Goal: Task Accomplishment & Management: Manage account settings

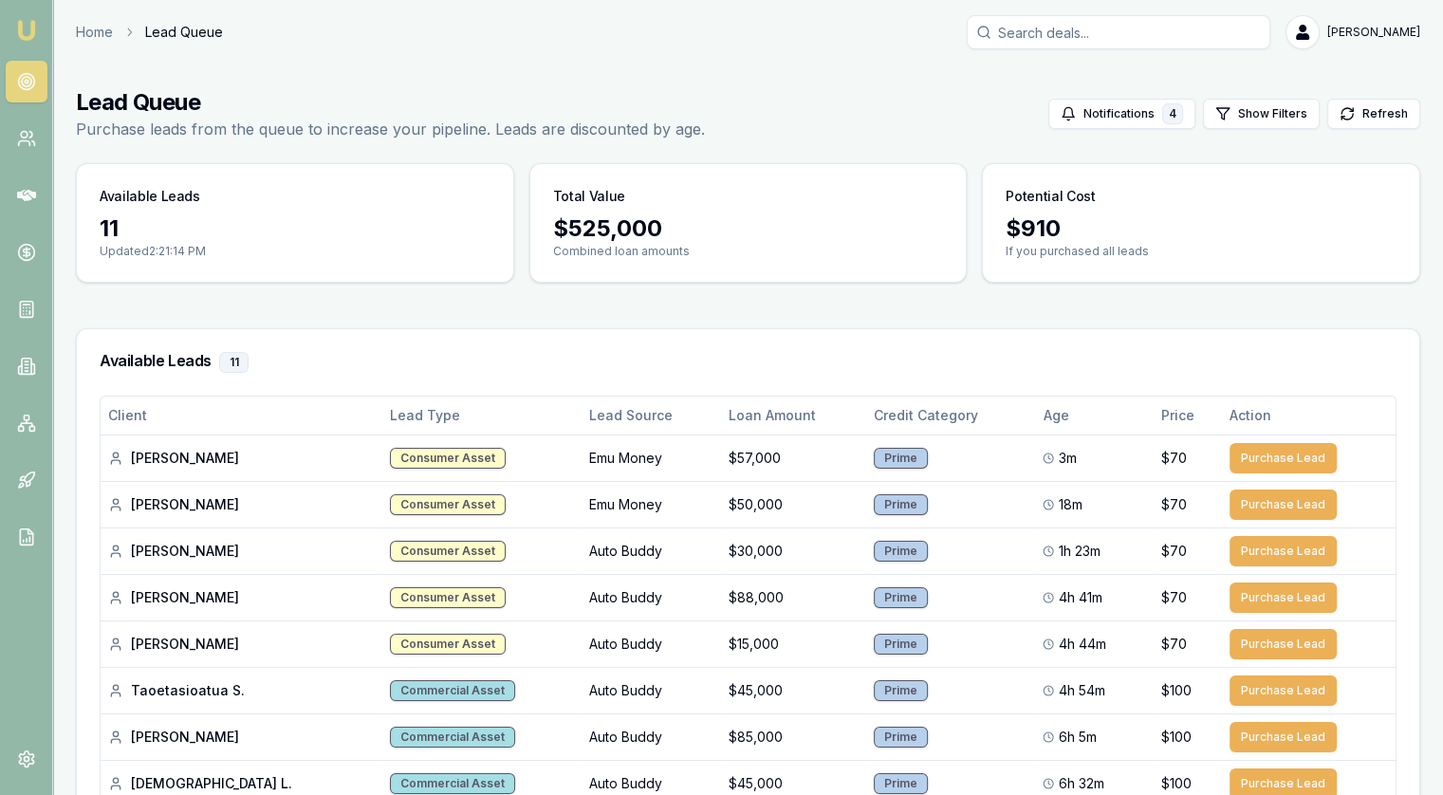
click at [33, 63] on link at bounding box center [27, 82] width 42 height 42
click at [23, 141] on icon at bounding box center [26, 138] width 19 height 19
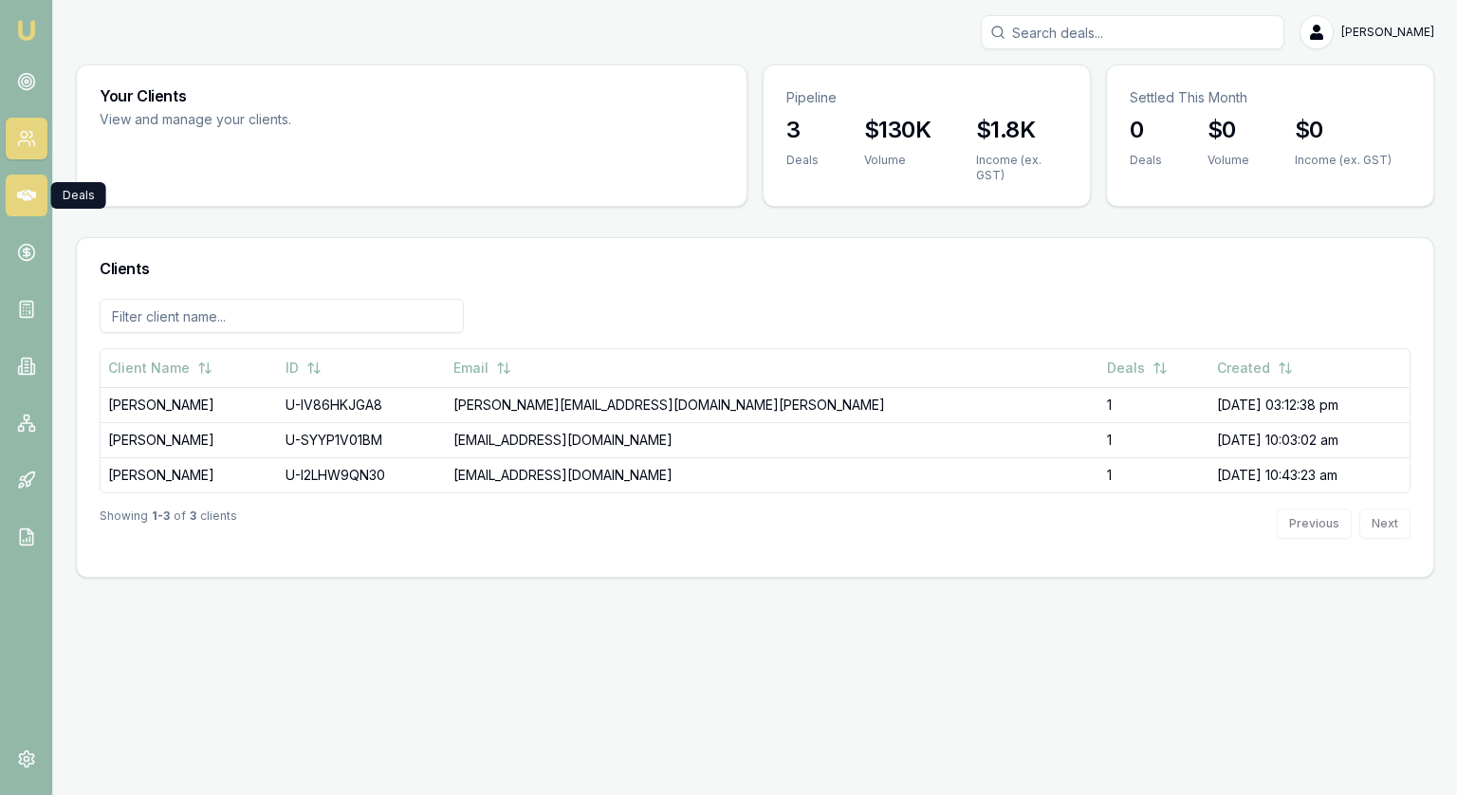
click at [12, 191] on link at bounding box center [27, 196] width 42 height 42
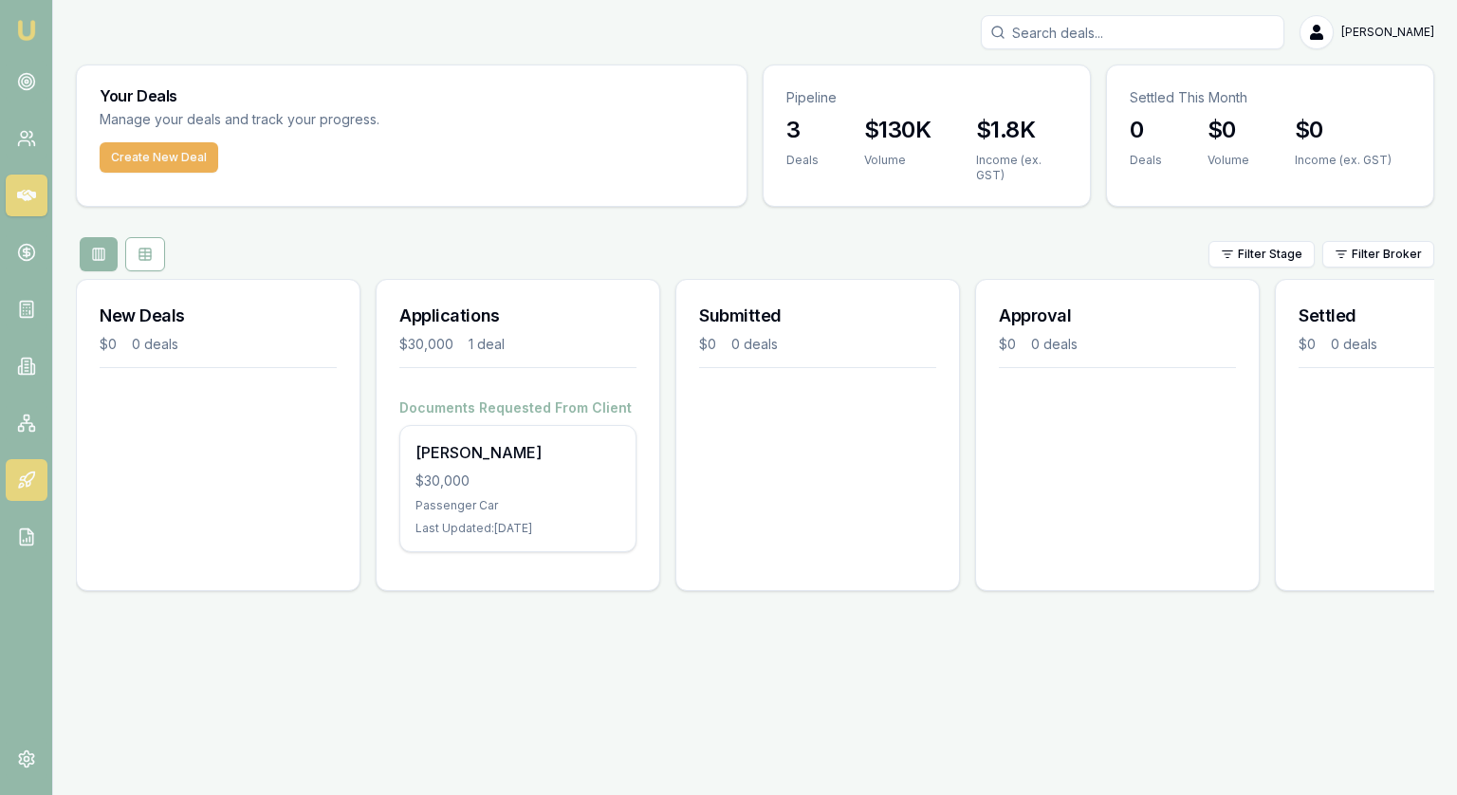
click at [23, 473] on icon at bounding box center [26, 480] width 19 height 19
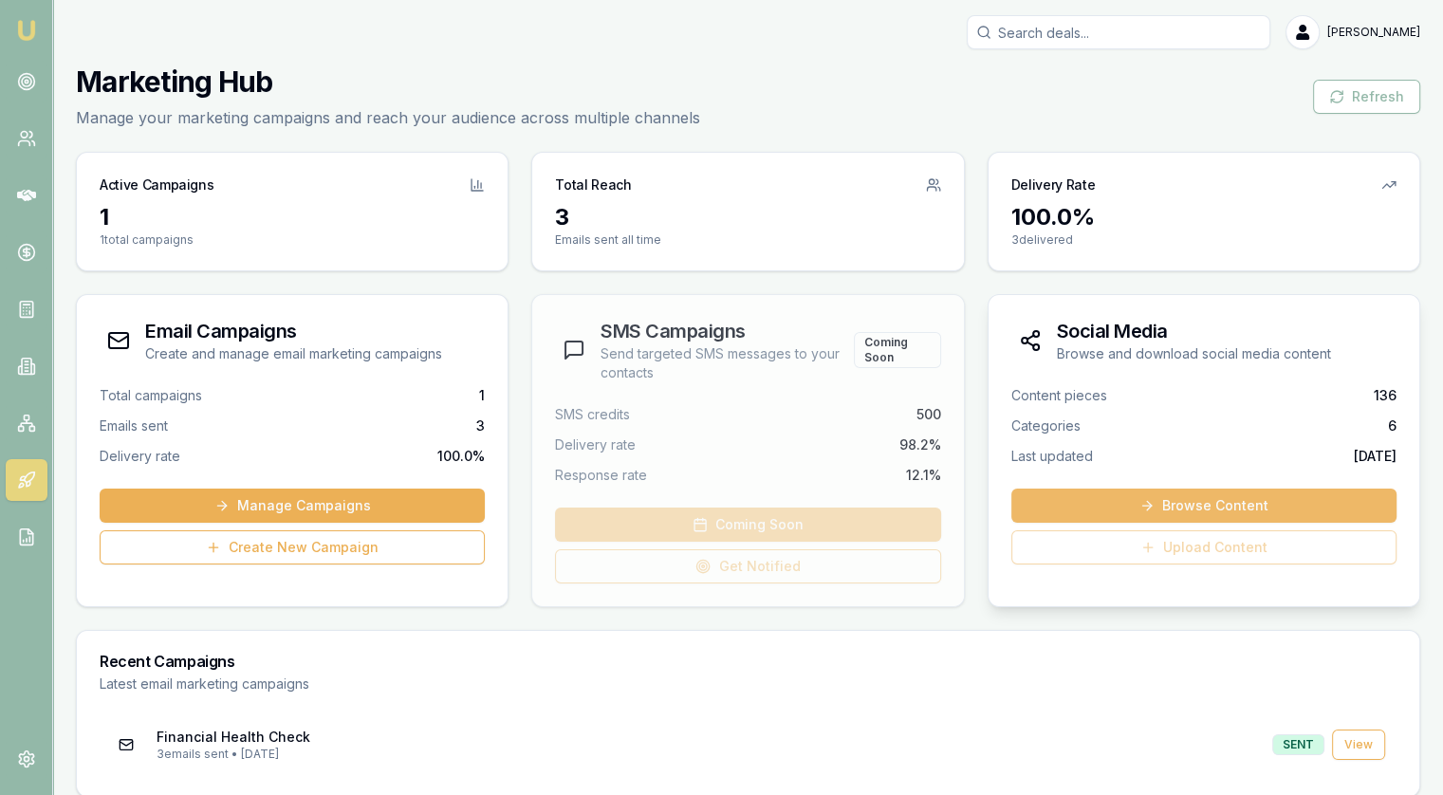
click at [1212, 501] on link "Browse Content" at bounding box center [1203, 506] width 385 height 34
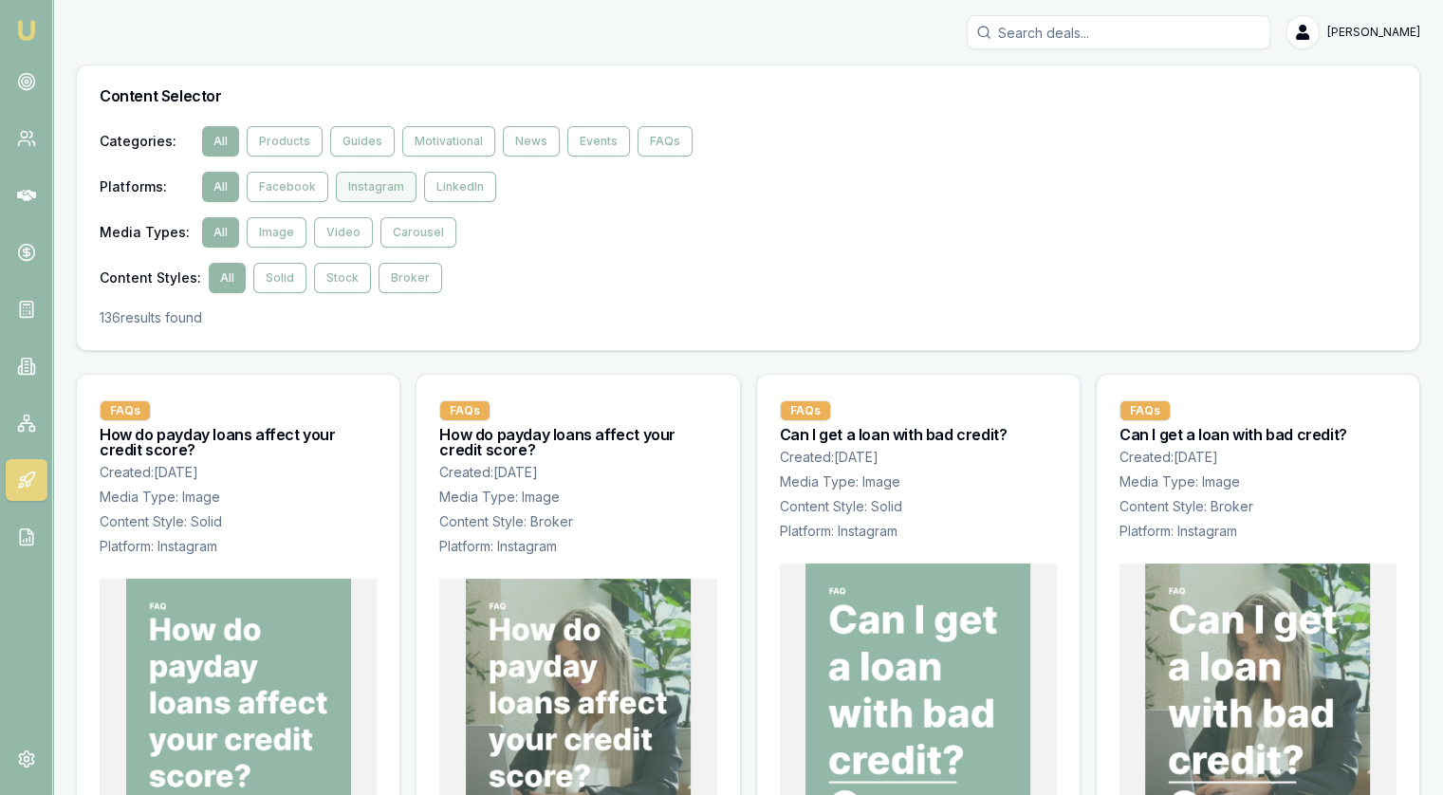
click at [384, 192] on button "Instagram" at bounding box center [376, 187] width 81 height 30
click at [460, 184] on button "LinkedIn" at bounding box center [460, 187] width 72 height 30
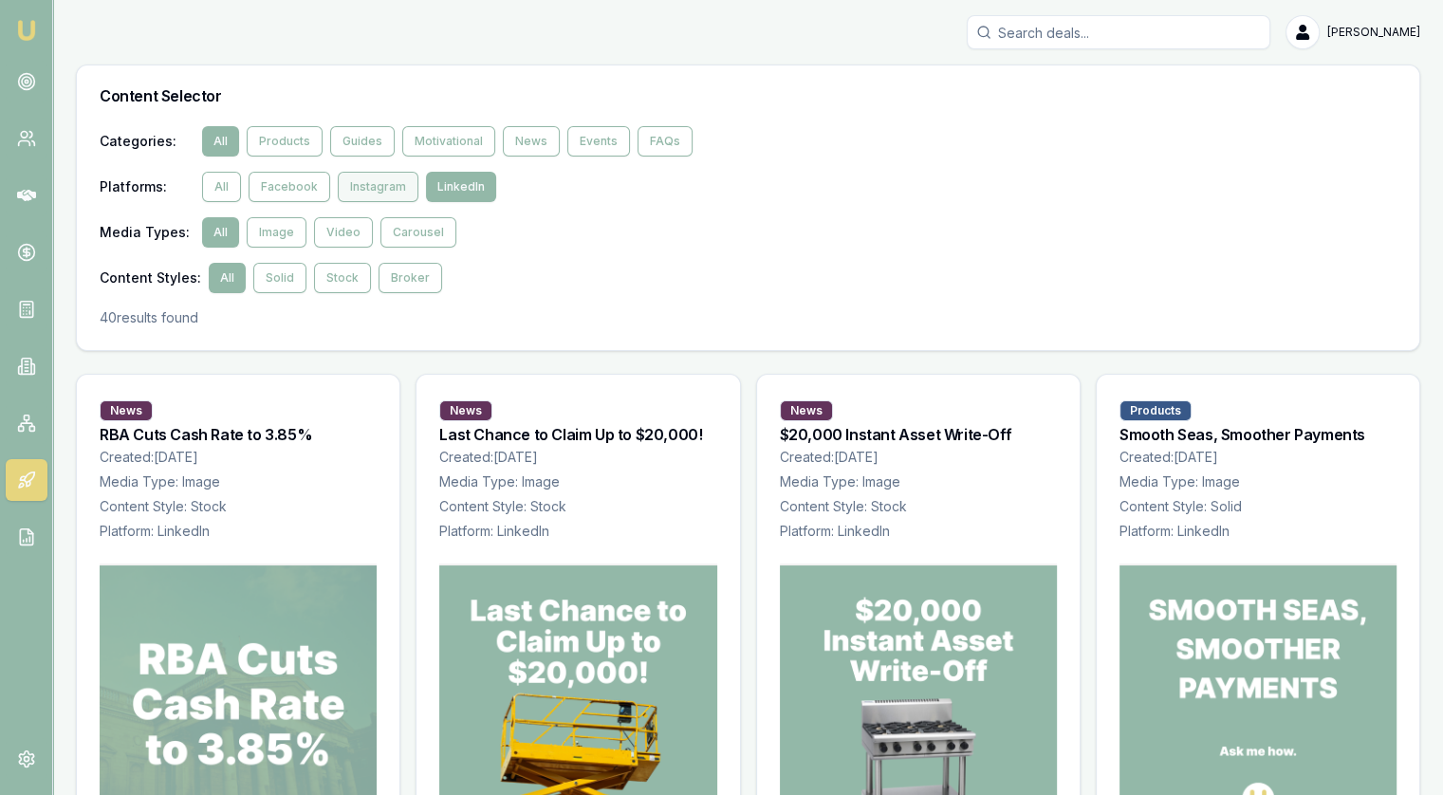
click at [352, 195] on button "Instagram" at bounding box center [378, 187] width 81 height 30
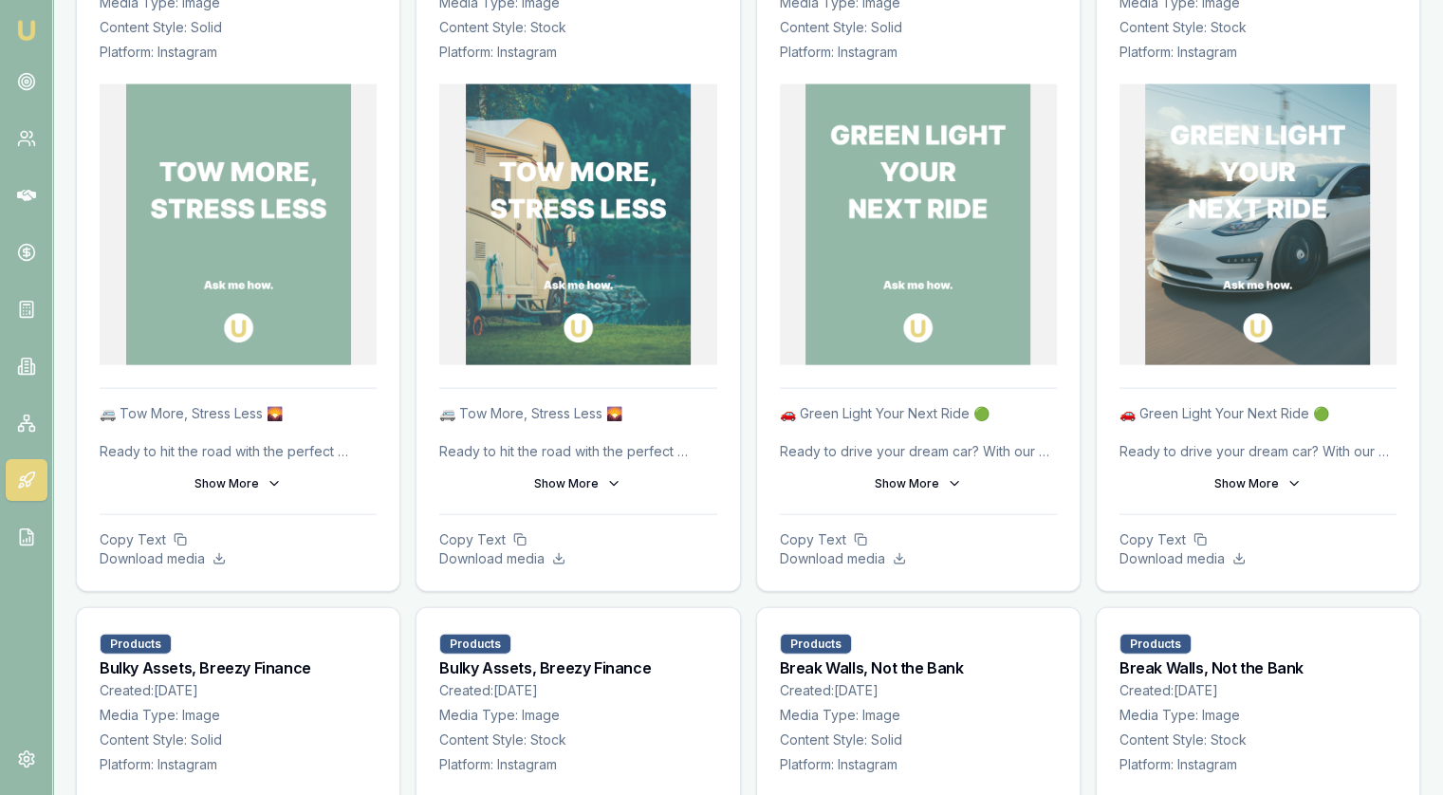
scroll to position [4001, 0]
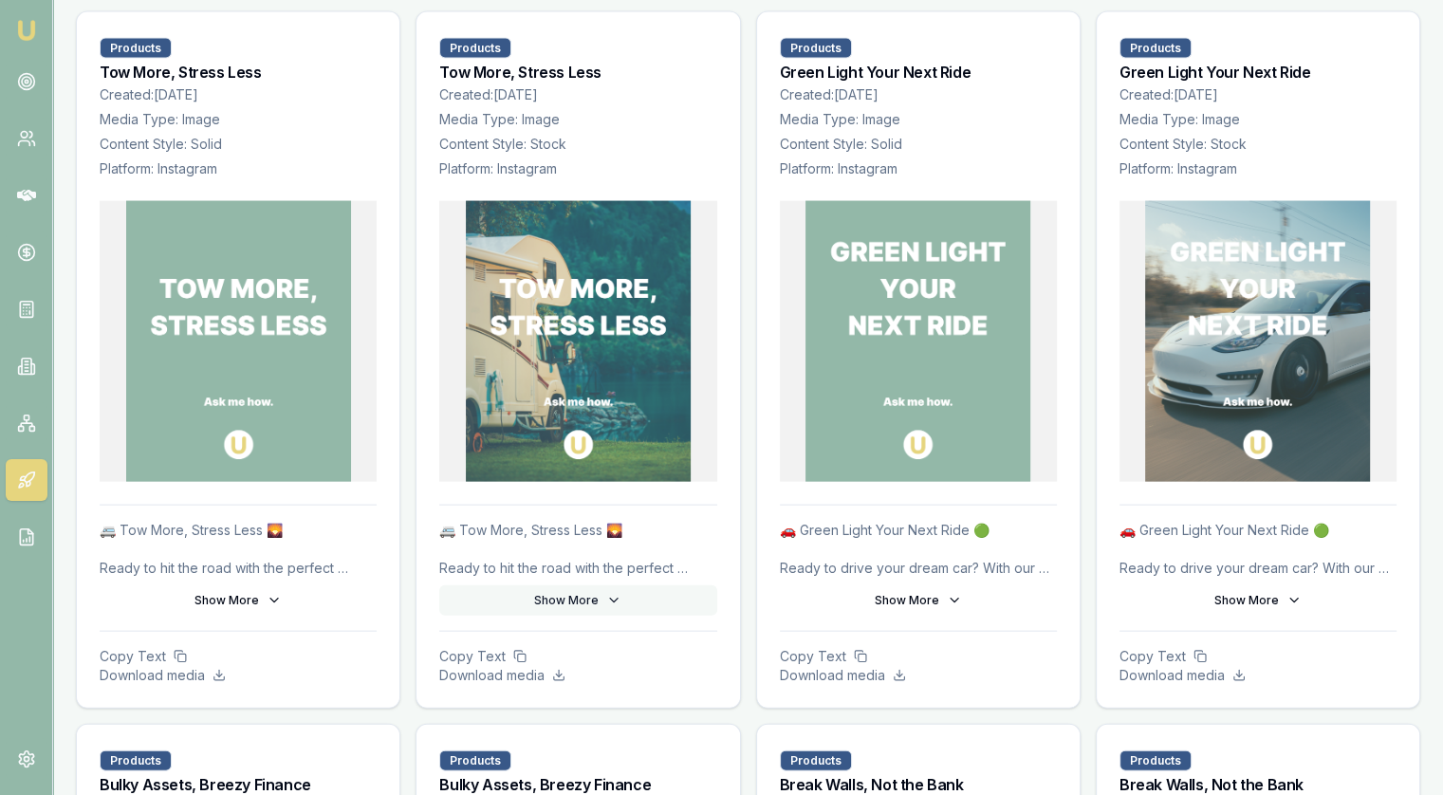
click at [584, 600] on button "Show More" at bounding box center [577, 600] width 277 height 30
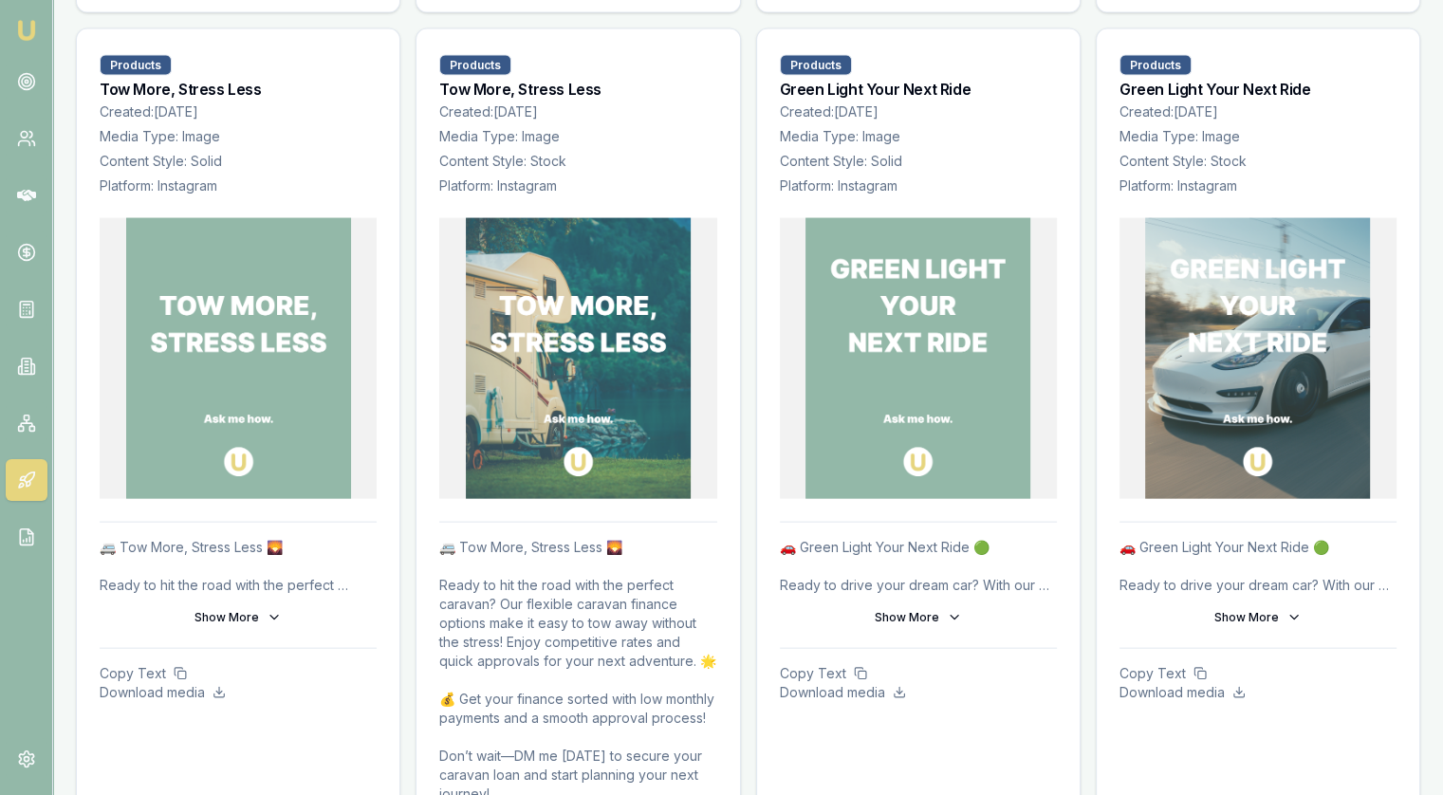
scroll to position [4096, 0]
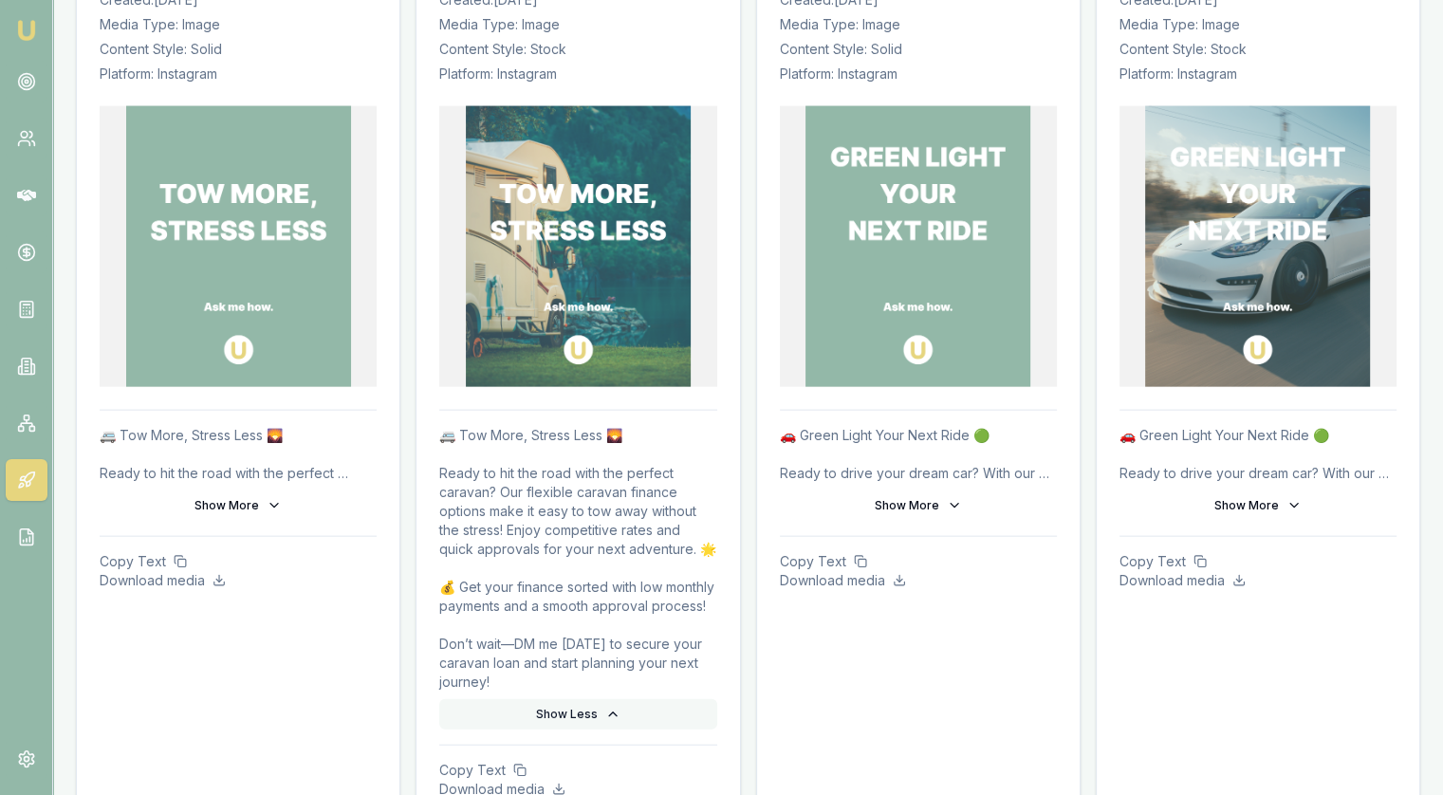
click at [605, 722] on icon at bounding box center [612, 714] width 15 height 15
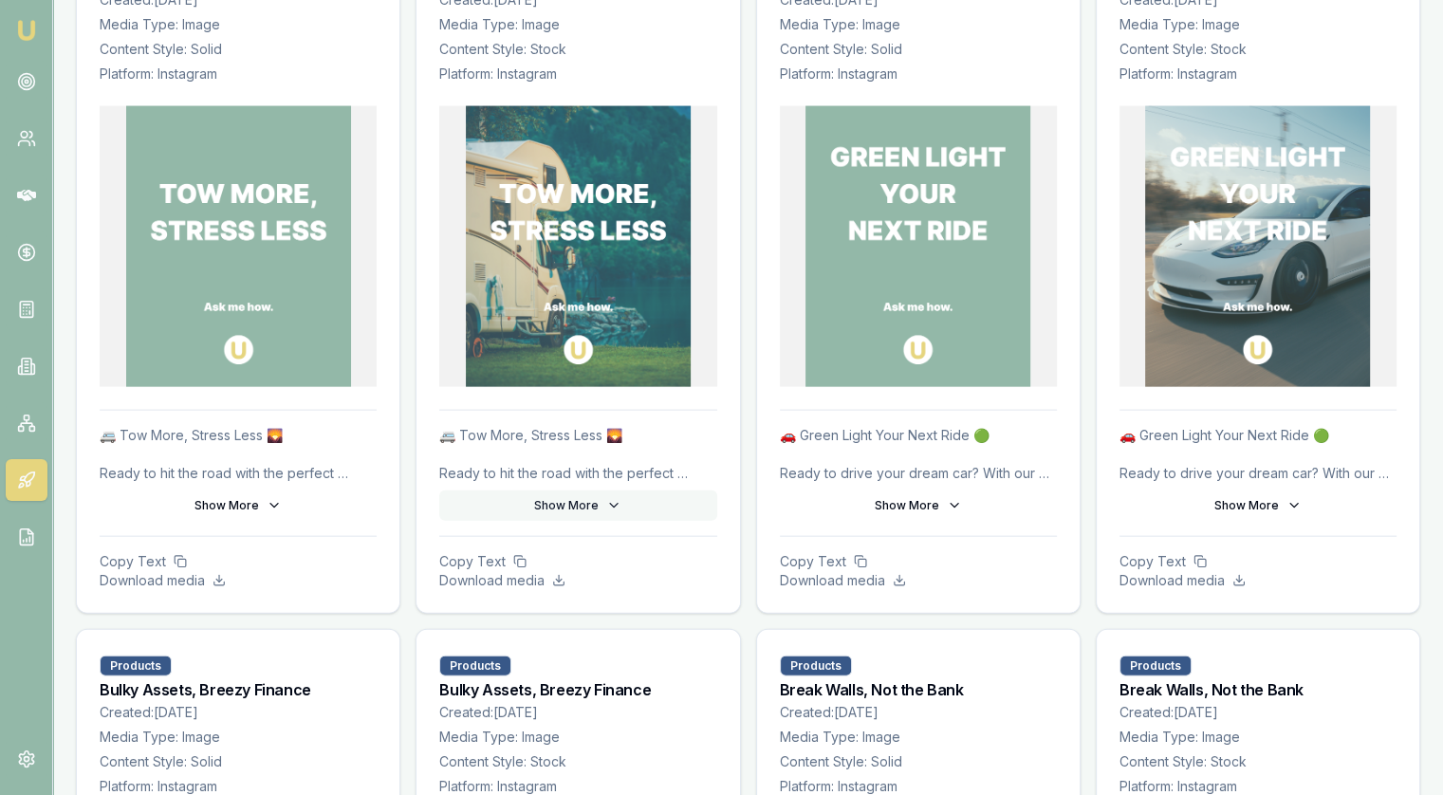
click at [565, 508] on button "Show More" at bounding box center [577, 506] width 277 height 30
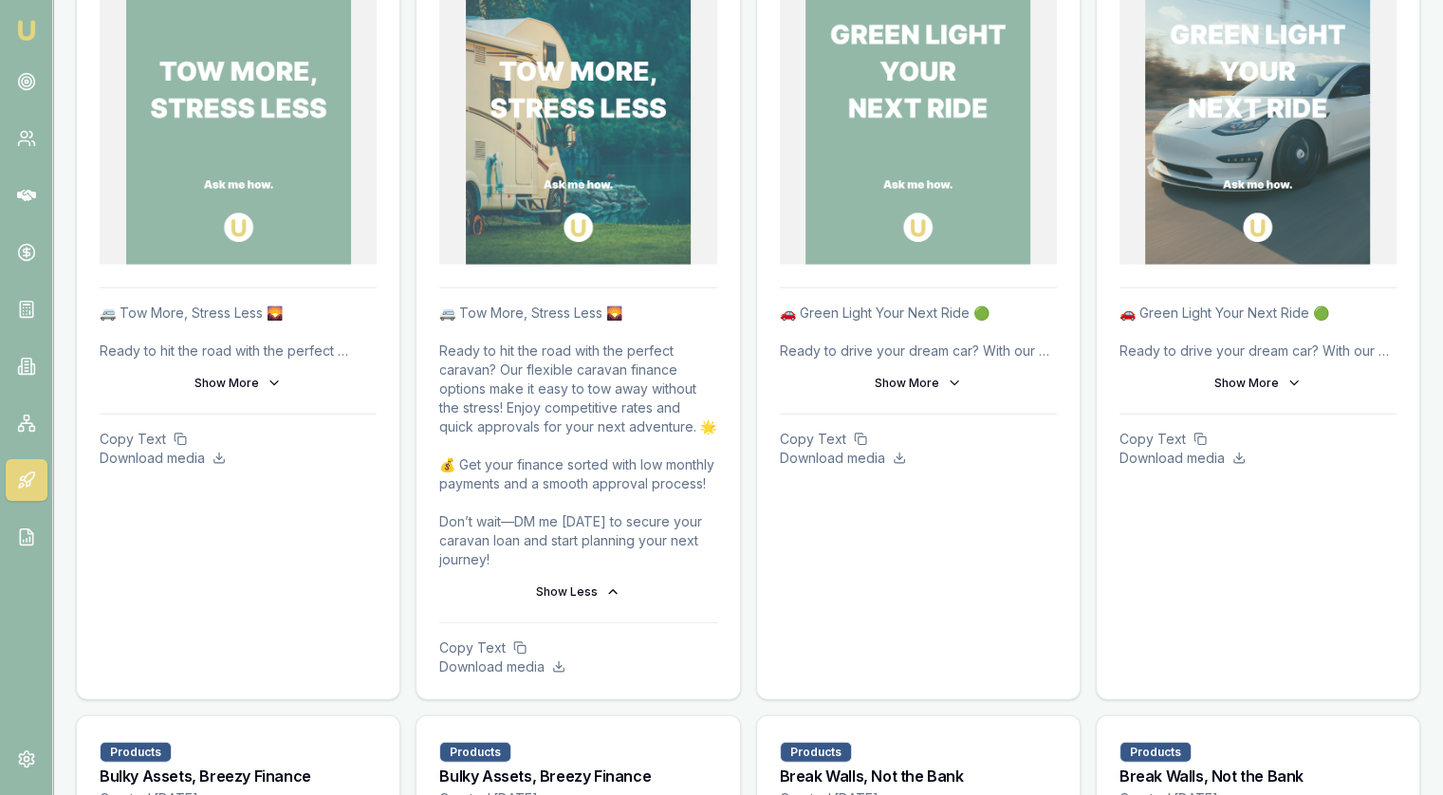
scroll to position [4381, 0]
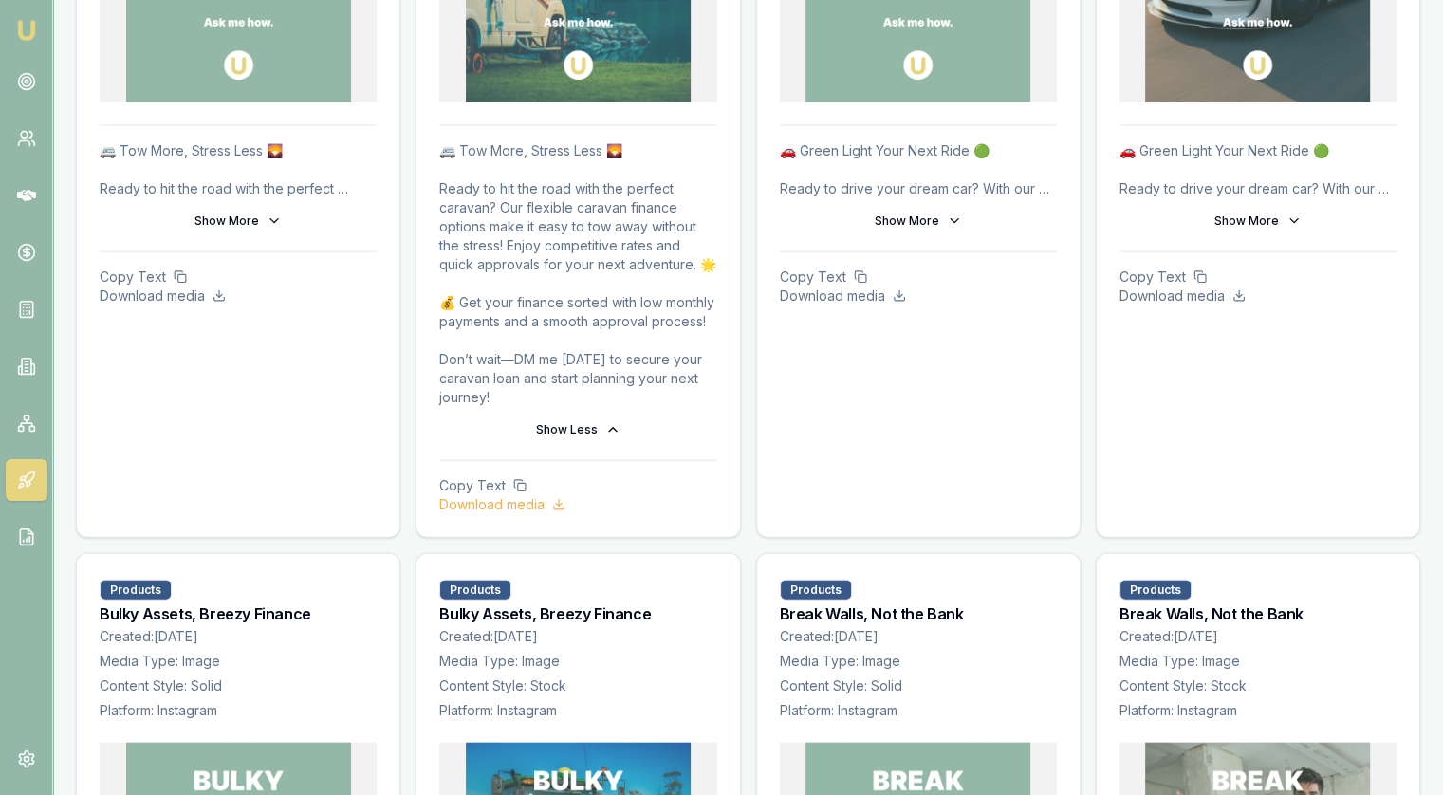
click at [520, 514] on p "Download media" at bounding box center [577, 504] width 277 height 19
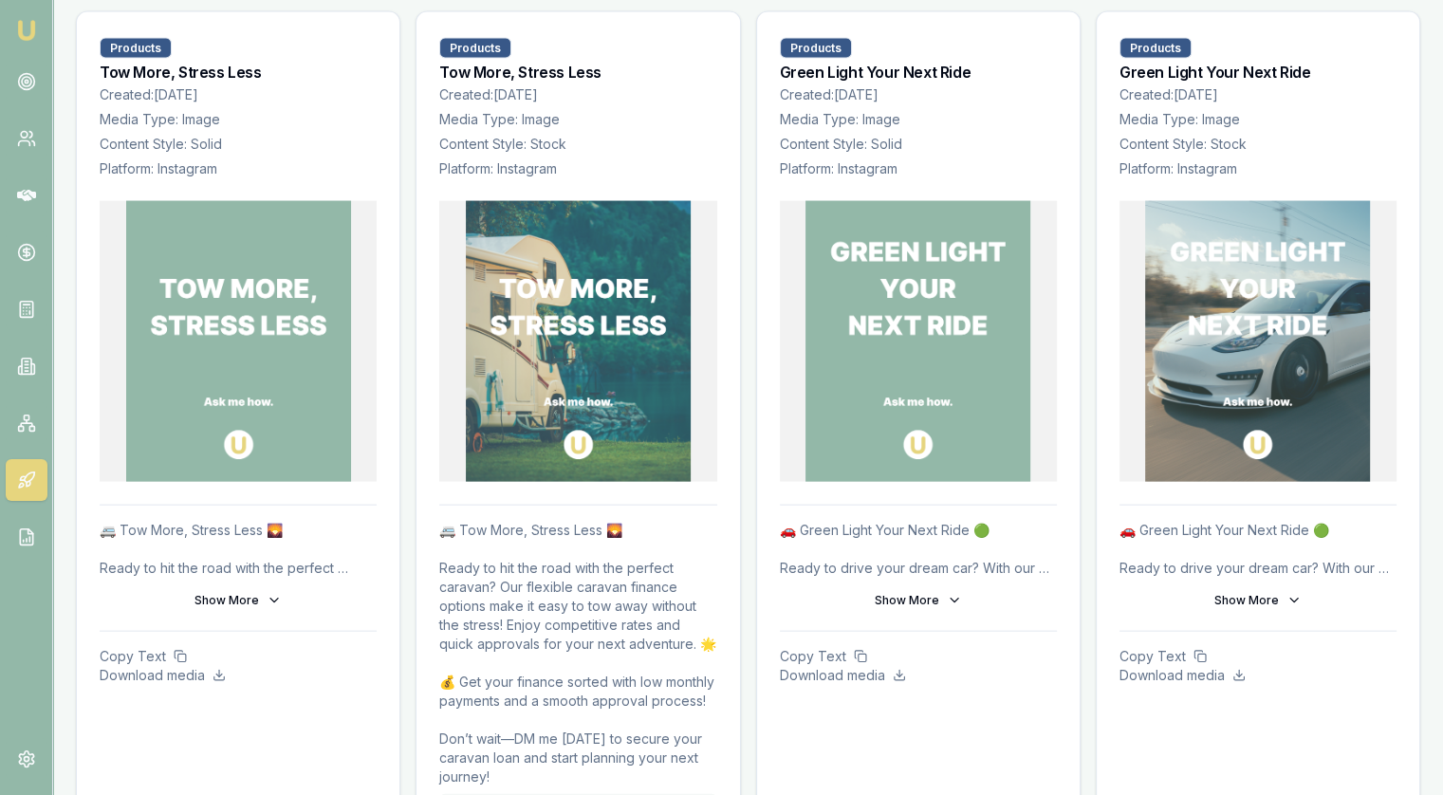
scroll to position [4191, 0]
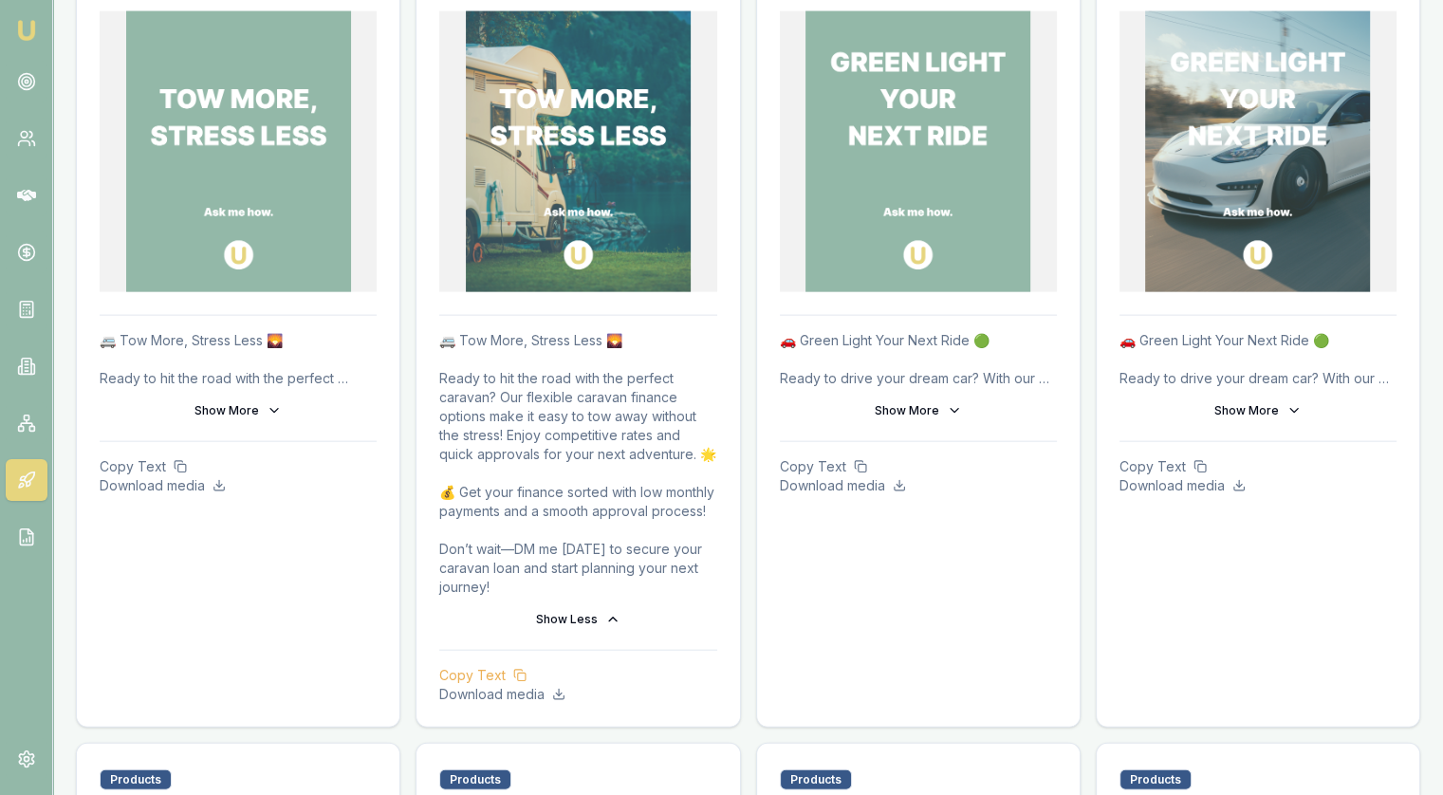
click at [491, 684] on p "Copy Text" at bounding box center [577, 675] width 277 height 19
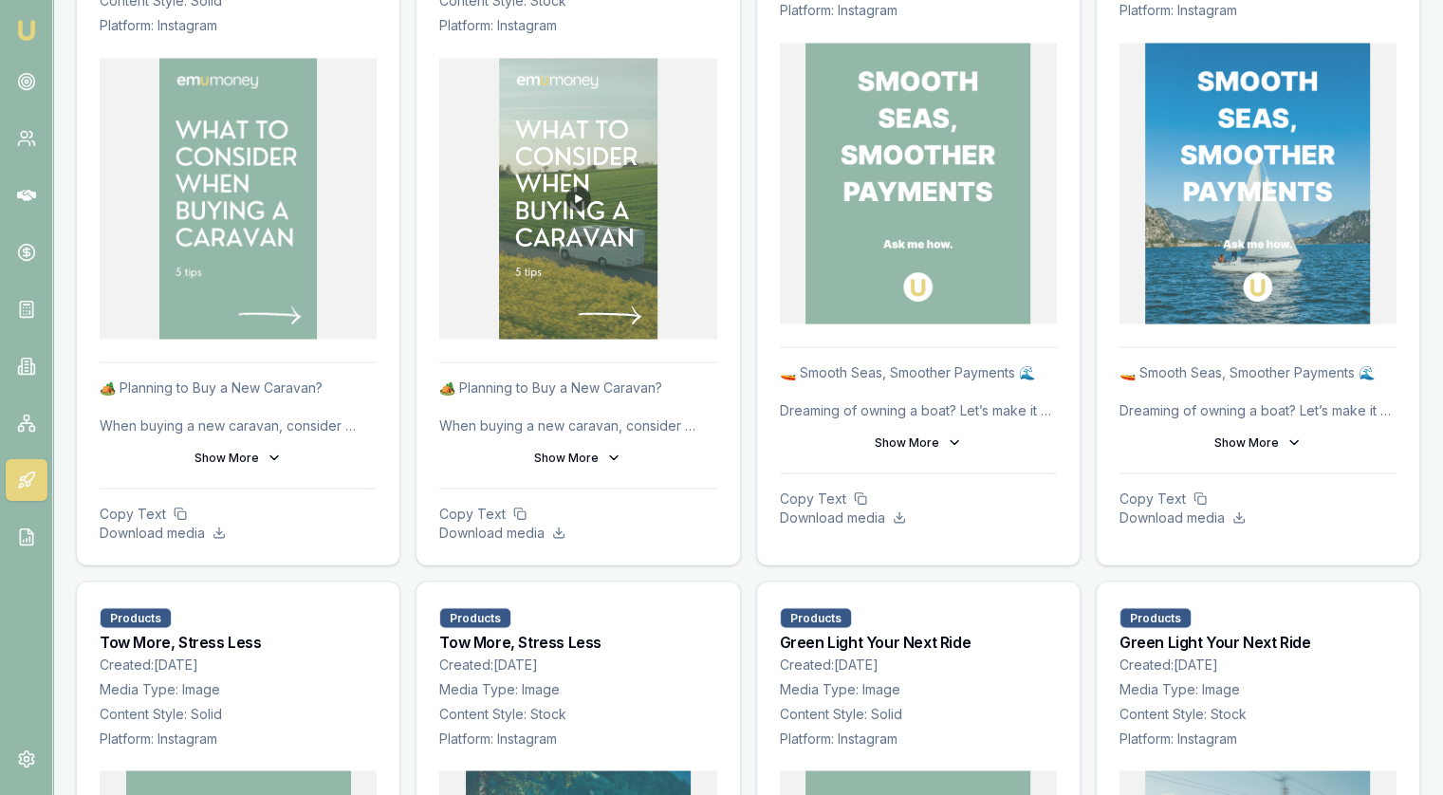
scroll to position [2863, 0]
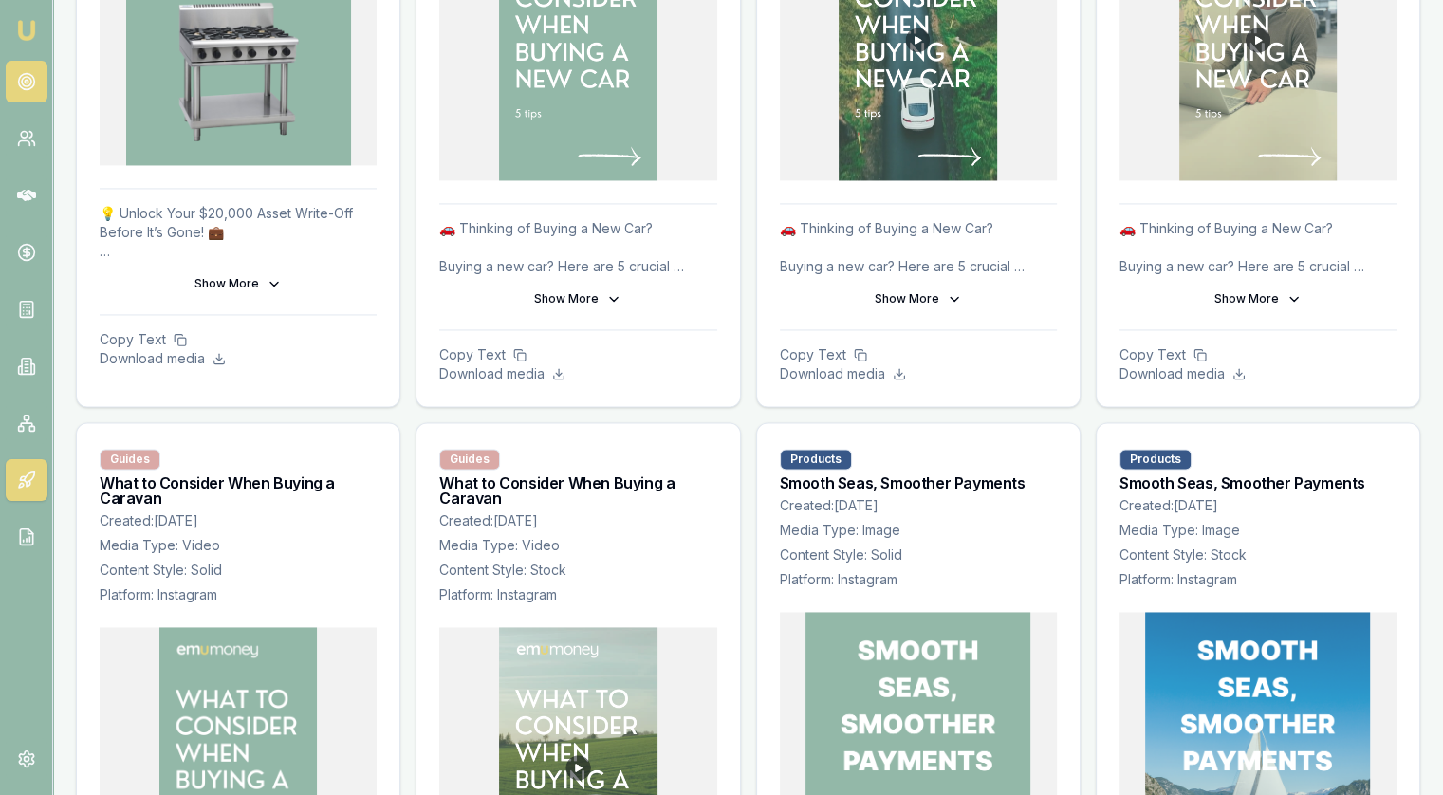
click at [11, 88] on link at bounding box center [27, 82] width 42 height 42
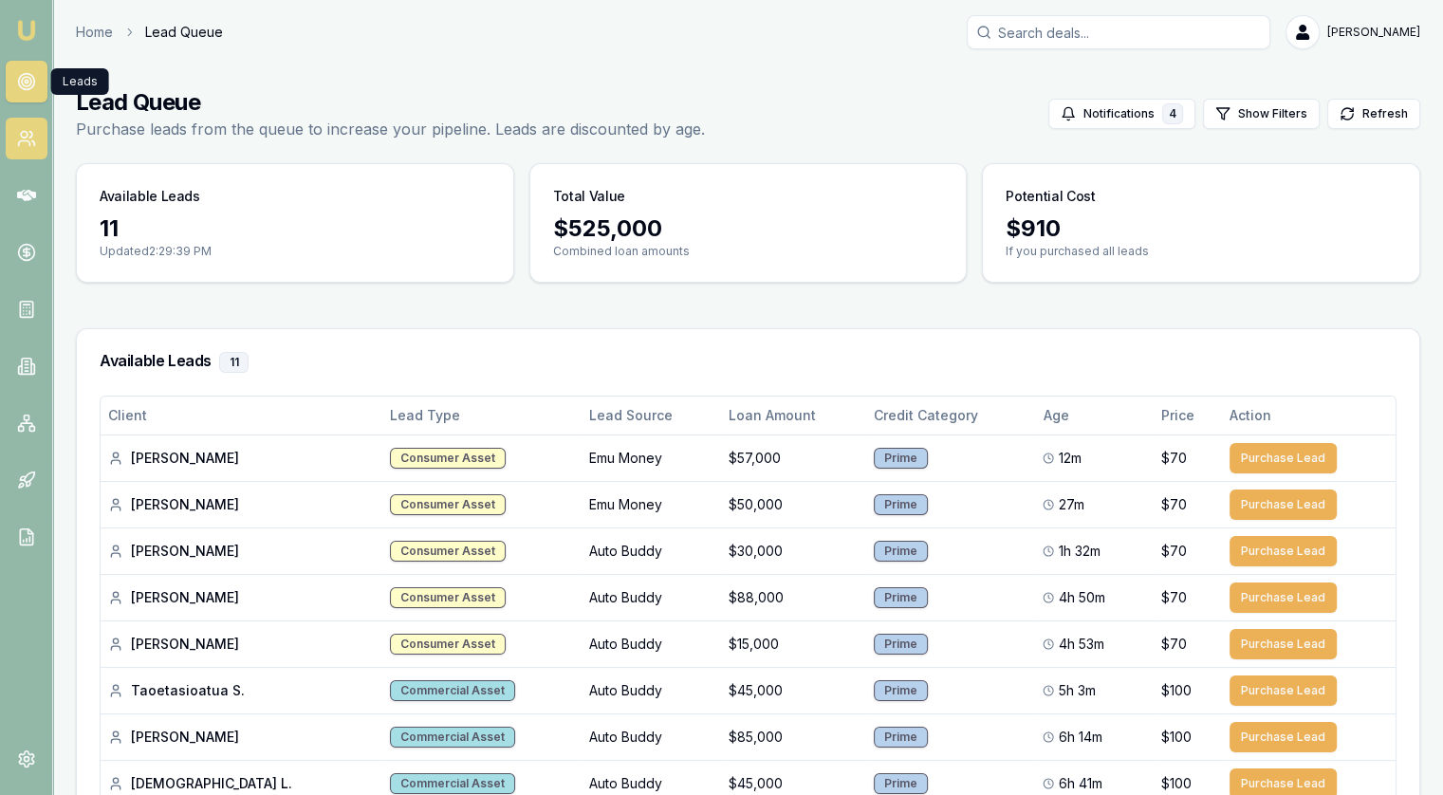
click at [27, 130] on icon at bounding box center [26, 138] width 19 height 19
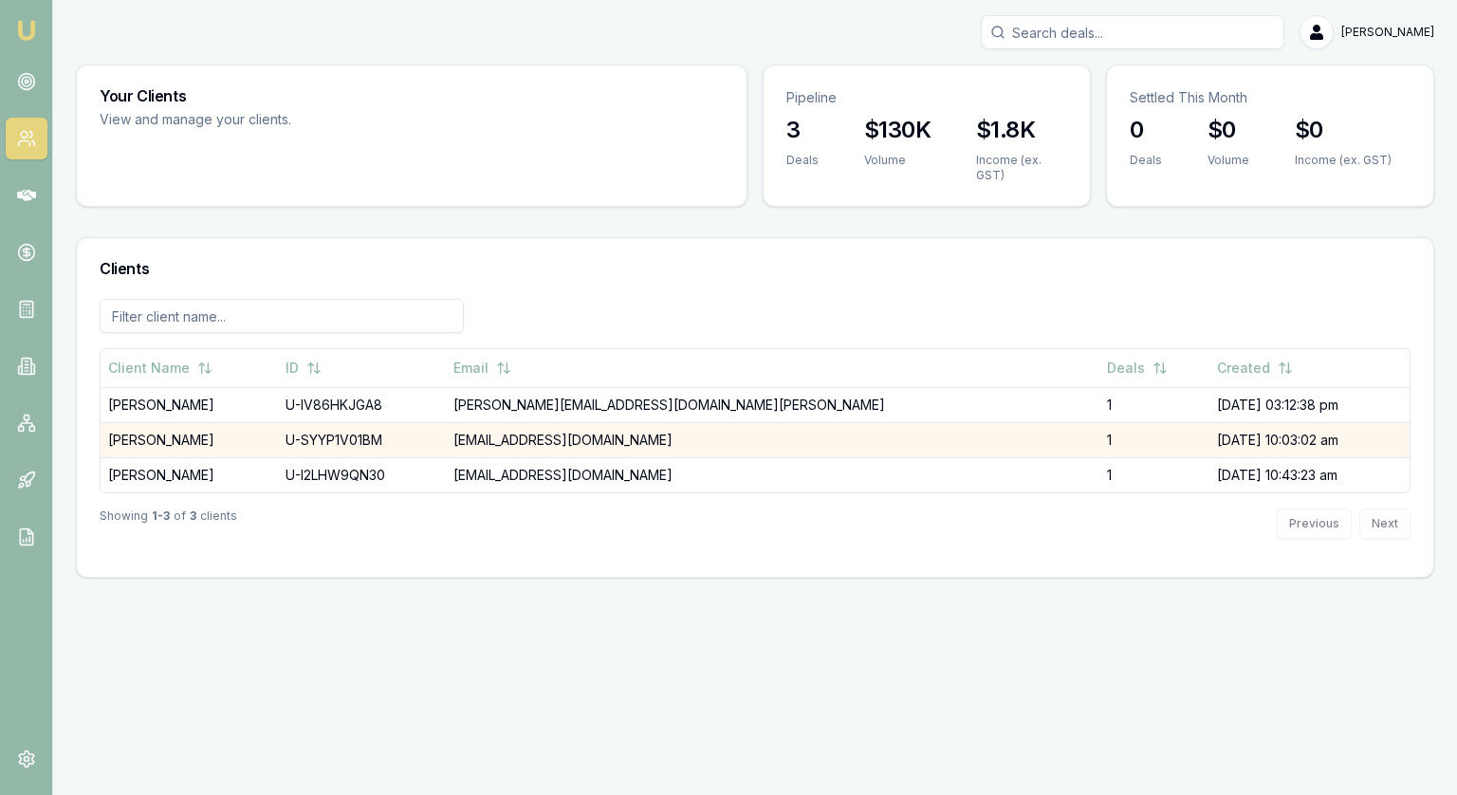
click at [171, 444] on td "[PERSON_NAME]" at bounding box center [189, 439] width 177 height 35
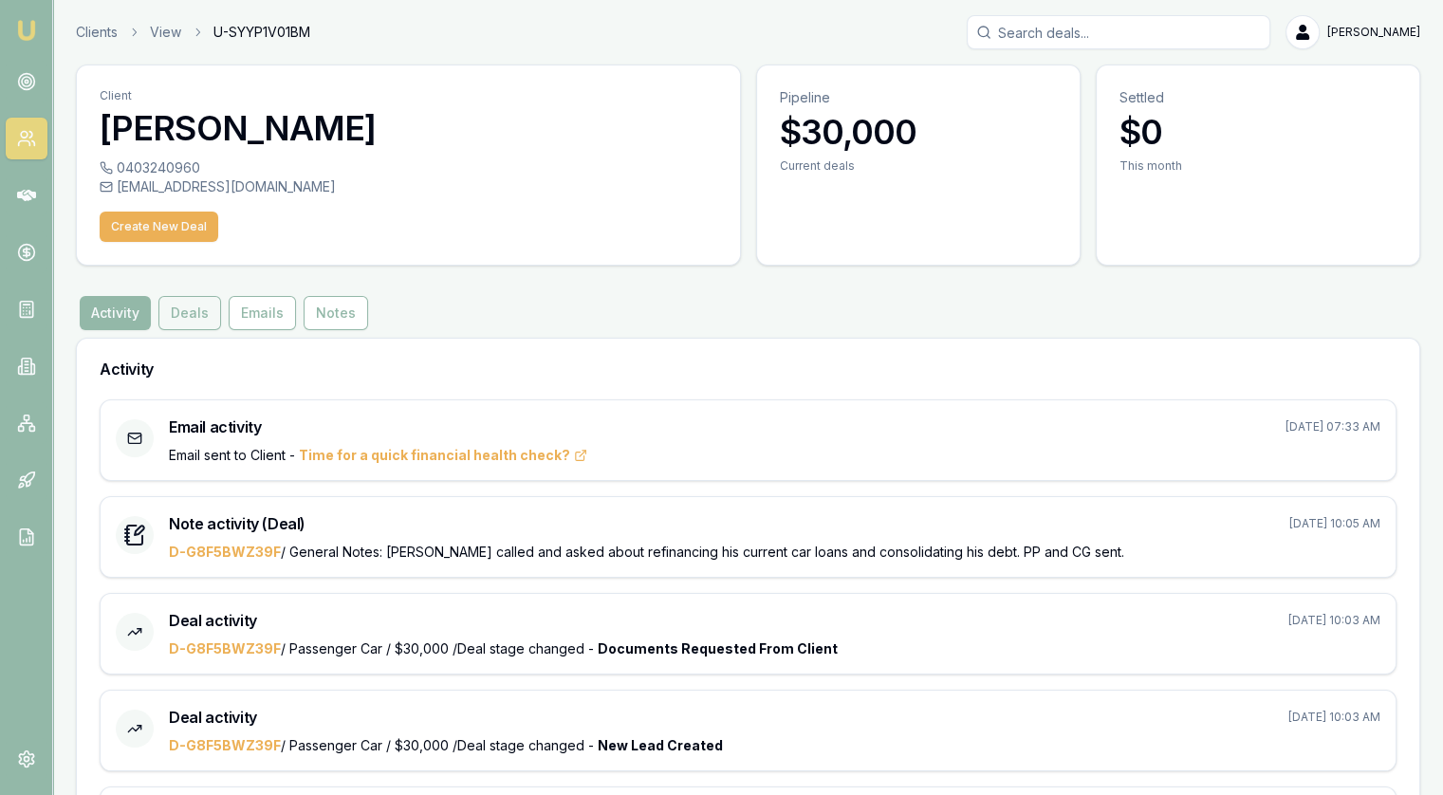
click at [186, 315] on button "Deals" at bounding box center [189, 313] width 63 height 34
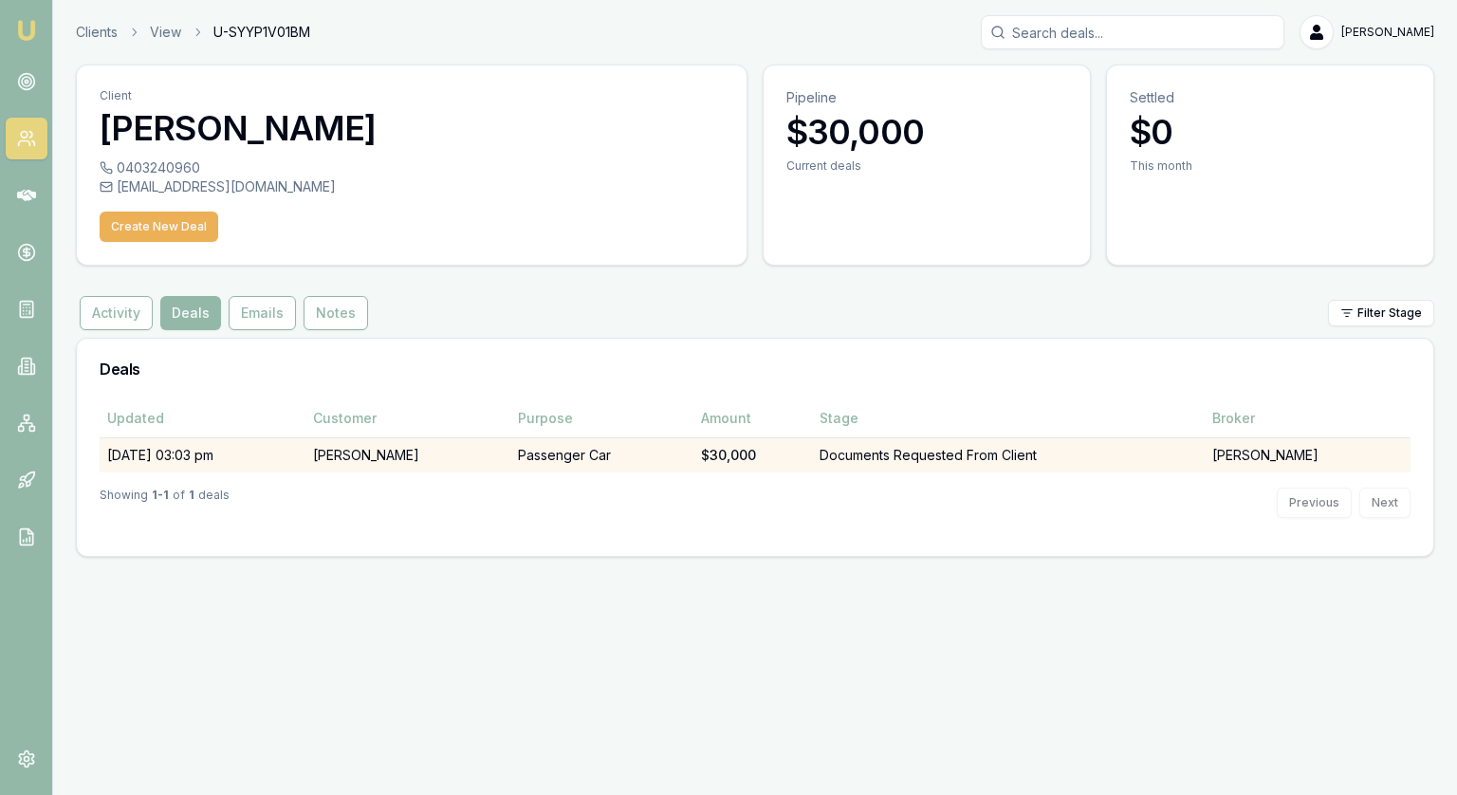
click at [245, 468] on td "[DATE] 03:03 pm" at bounding box center [203, 454] width 206 height 35
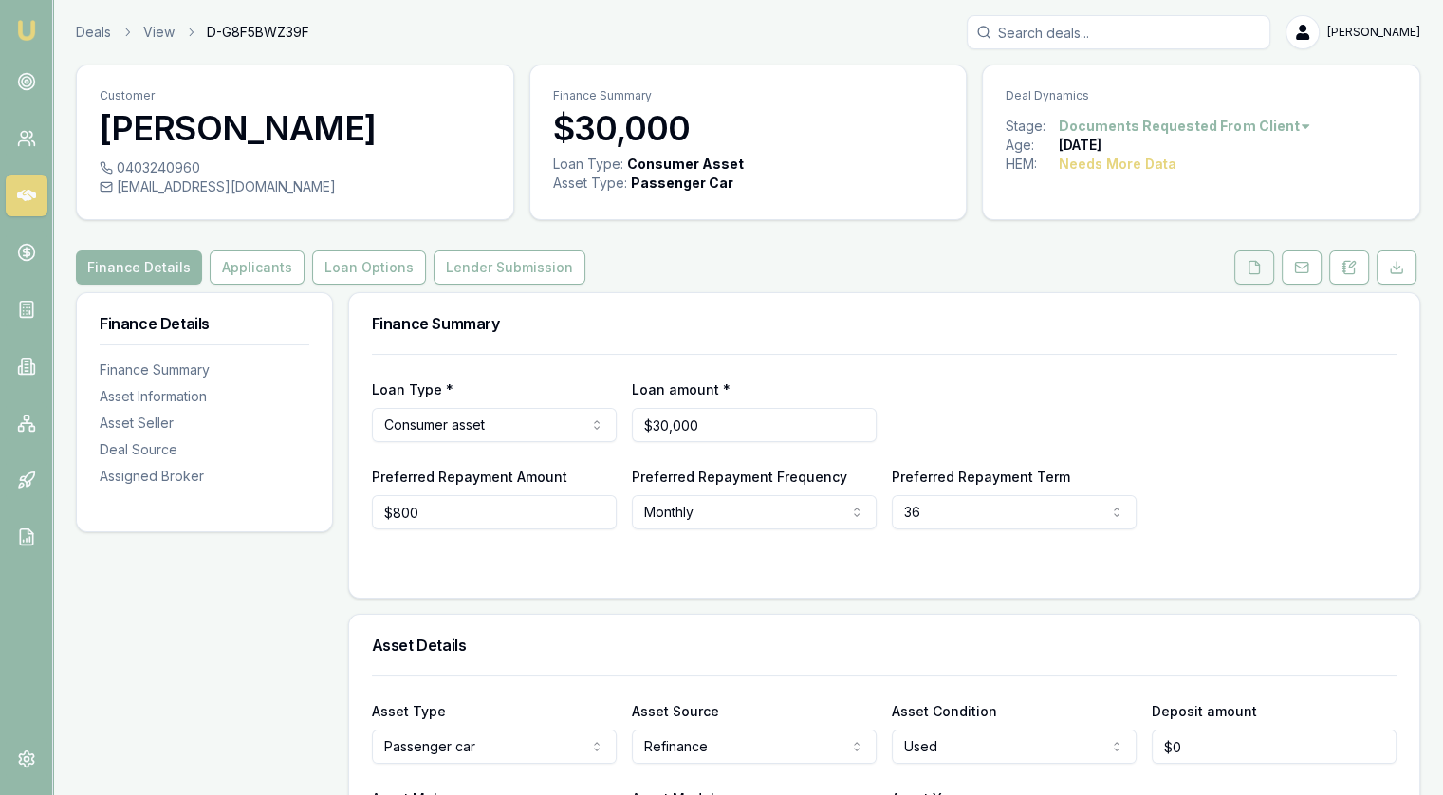
click at [1260, 276] on button at bounding box center [1254, 267] width 40 height 34
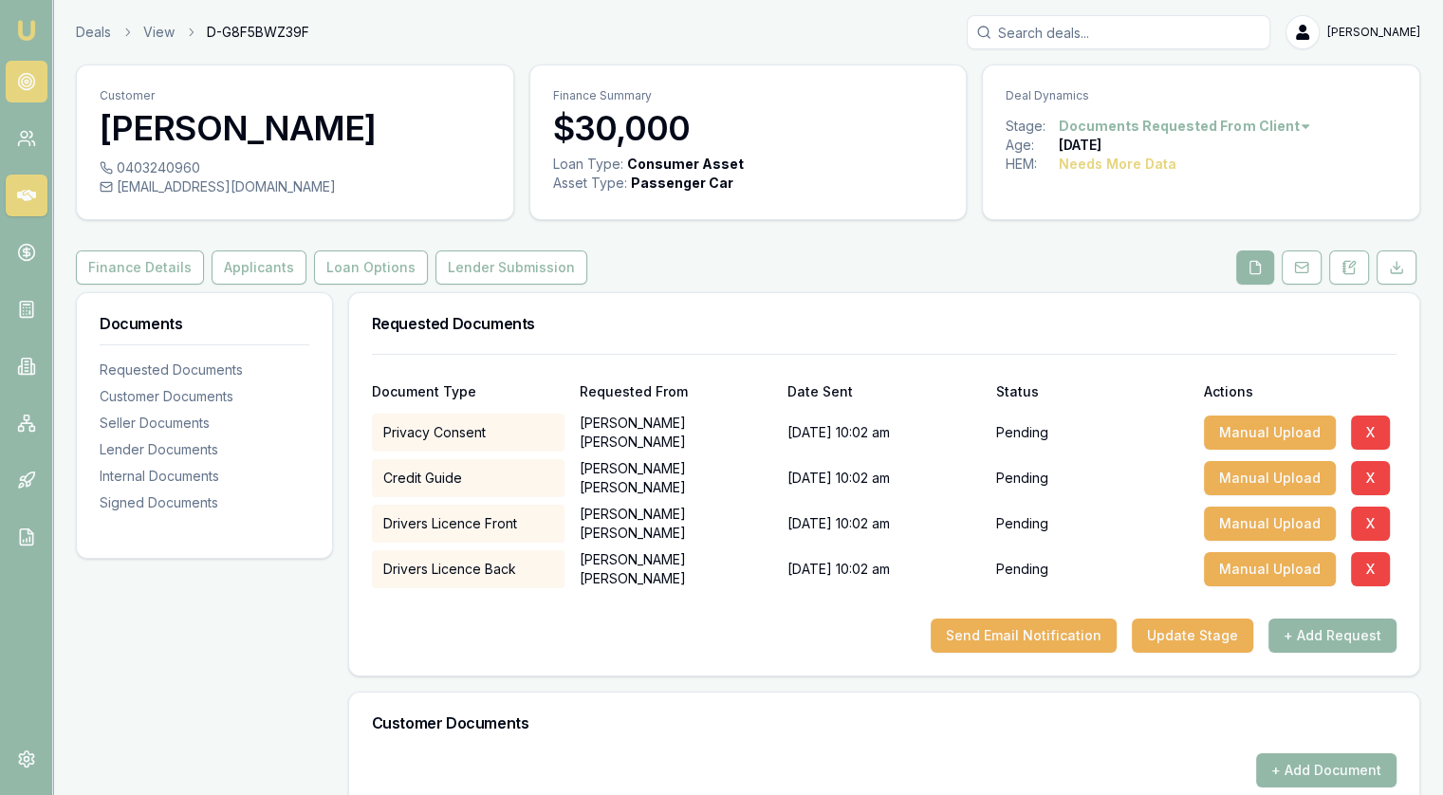
click at [41, 71] on link at bounding box center [27, 82] width 42 height 42
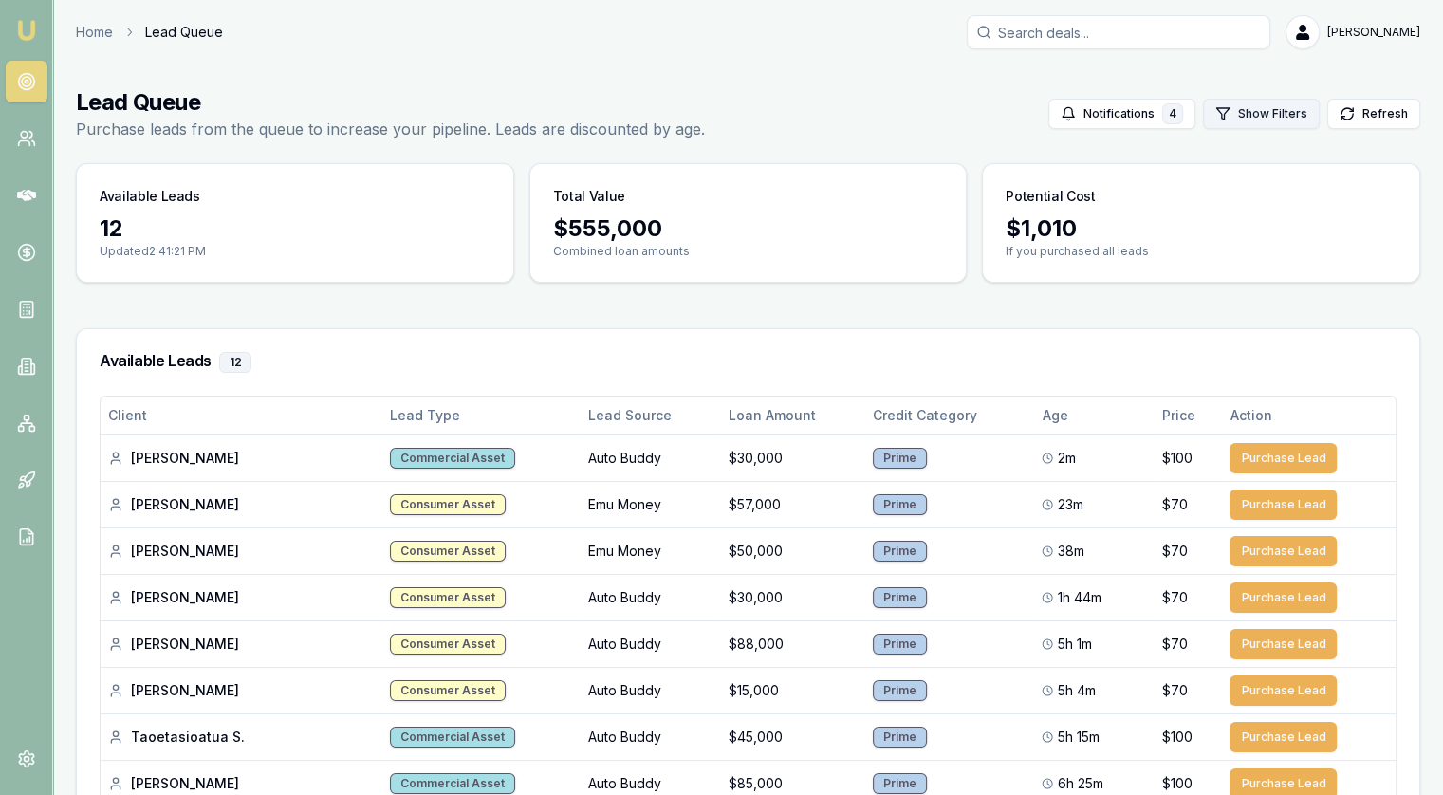
click at [1269, 116] on button "Show Filters" at bounding box center [1261, 114] width 117 height 30
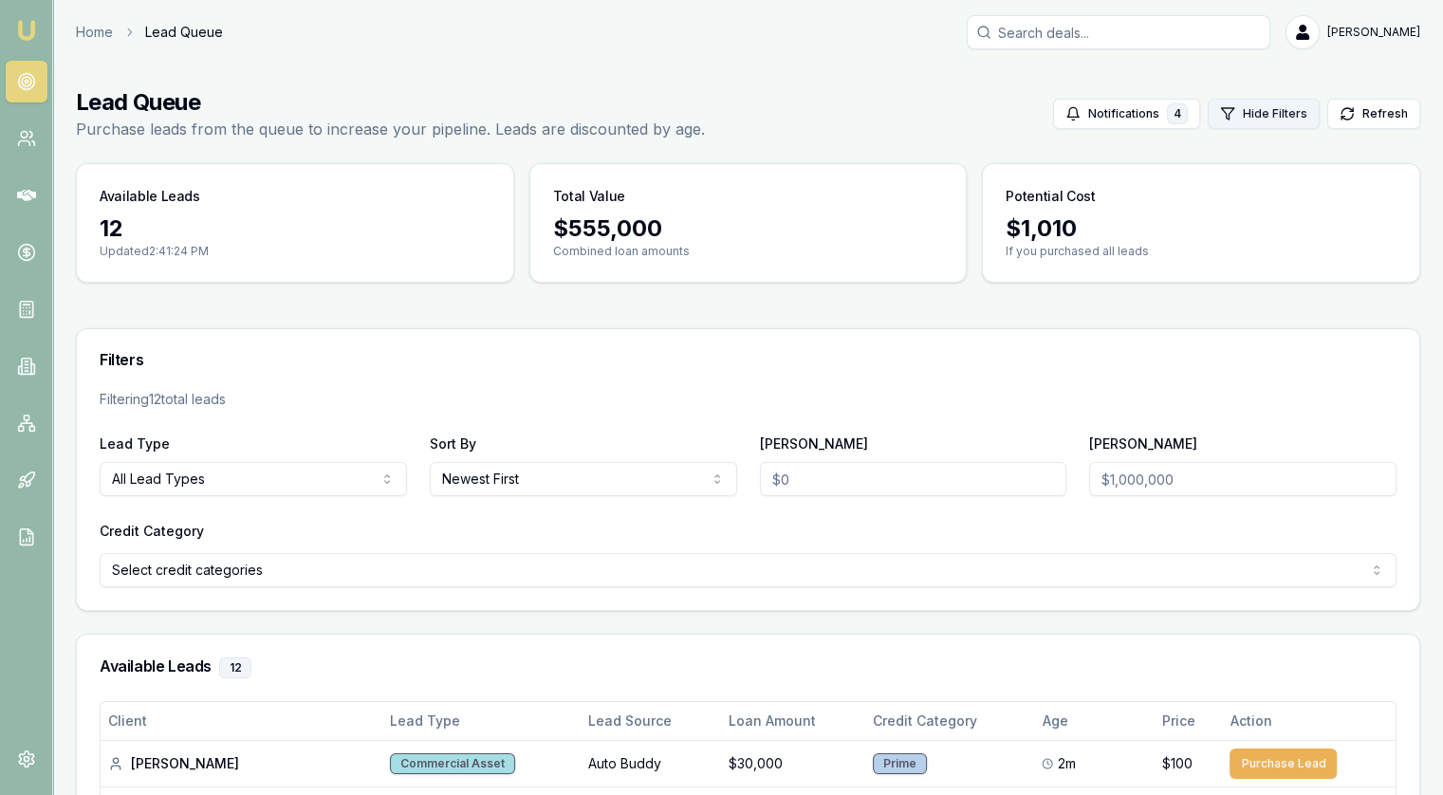
click at [1257, 117] on button "Hide Filters" at bounding box center [1264, 114] width 112 height 30
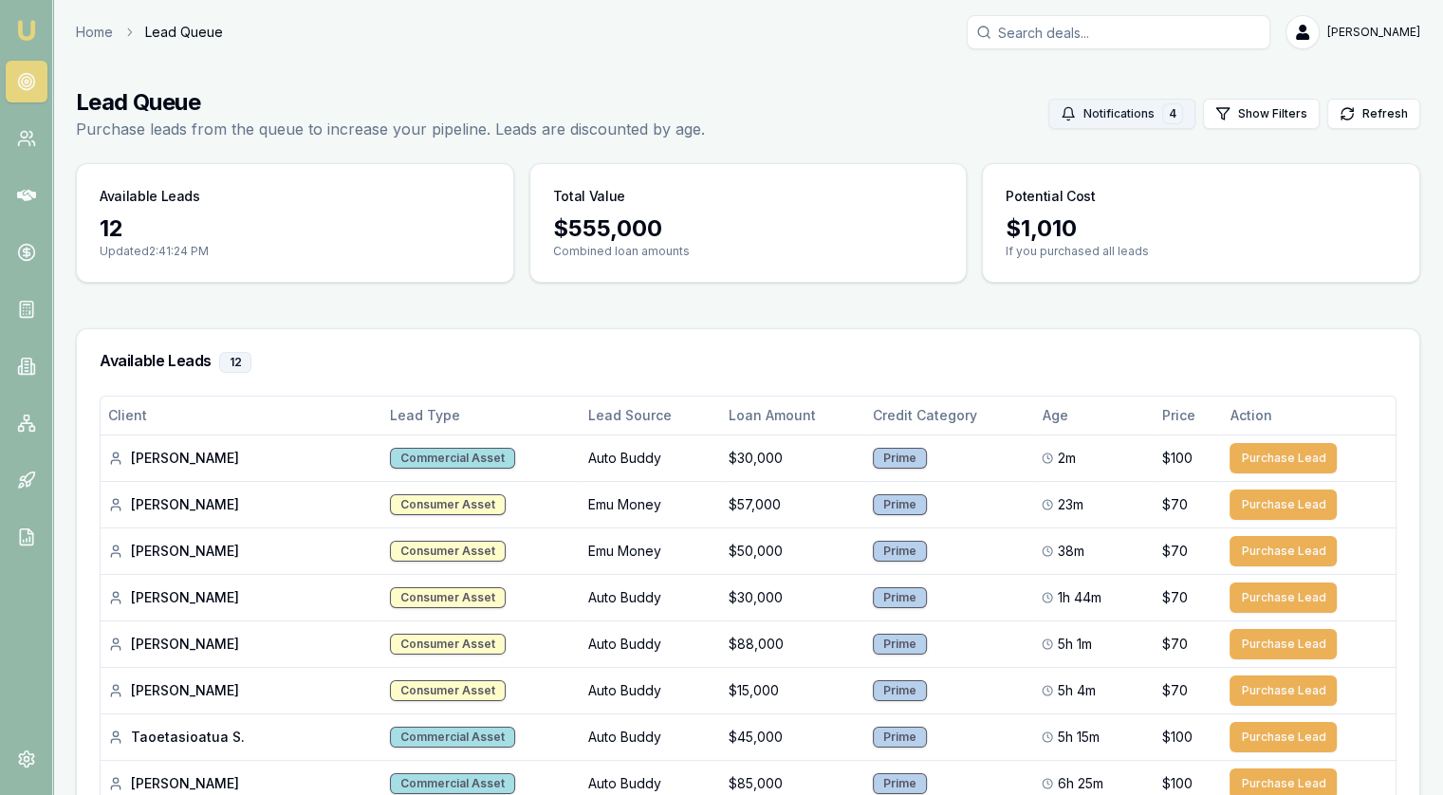
click at [1097, 111] on button "Notifications 4" at bounding box center [1121, 114] width 147 height 30
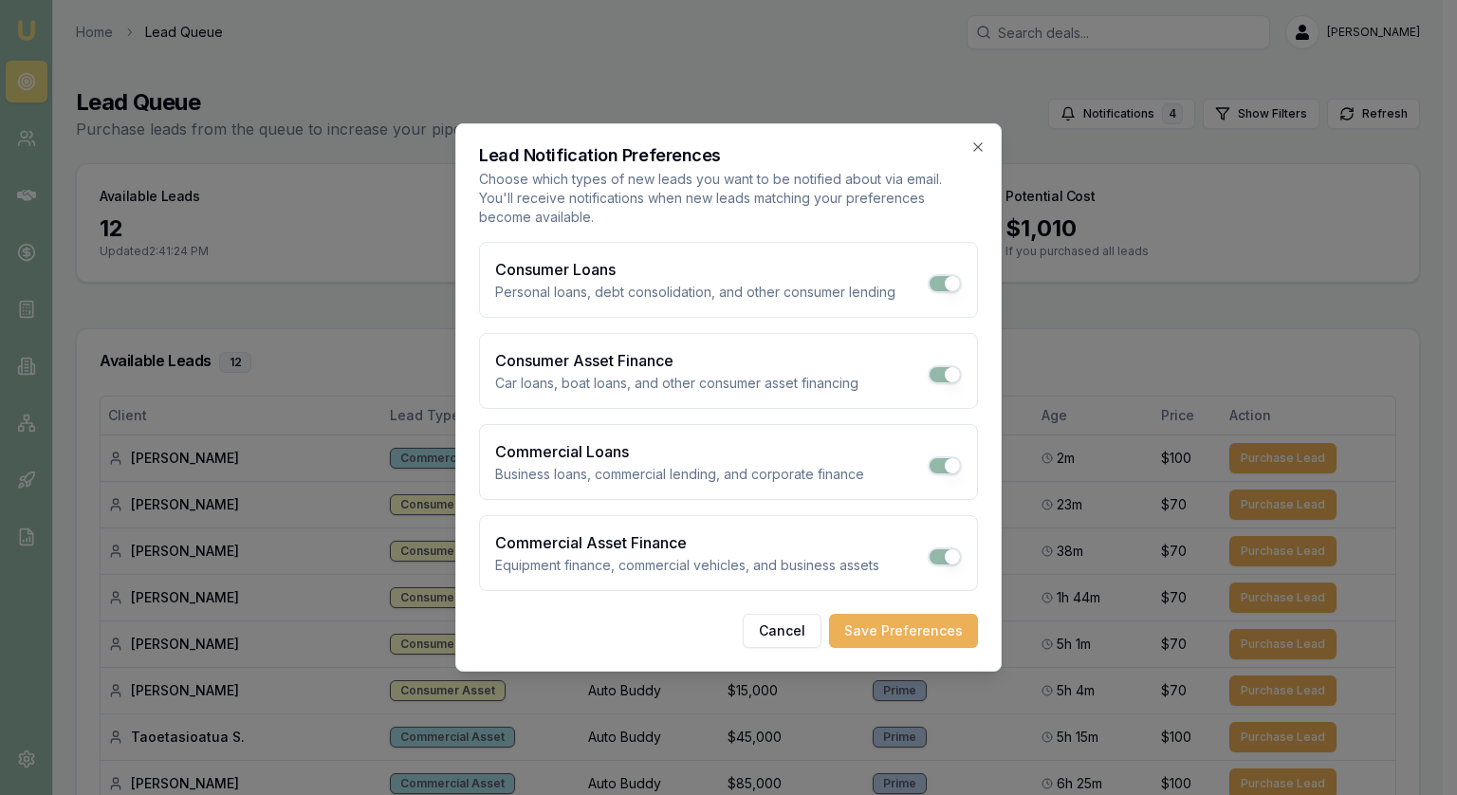
click at [951, 284] on button "Consumer Loans" at bounding box center [945, 283] width 34 height 19
checkbox input "false"
click at [941, 377] on button "Consumer Asset Finance" at bounding box center [945, 374] width 34 height 19
checkbox input "false"
click at [941, 454] on div "Commercial Loans Business loans, commercial lending, and corporate finance" at bounding box center [728, 462] width 499 height 76
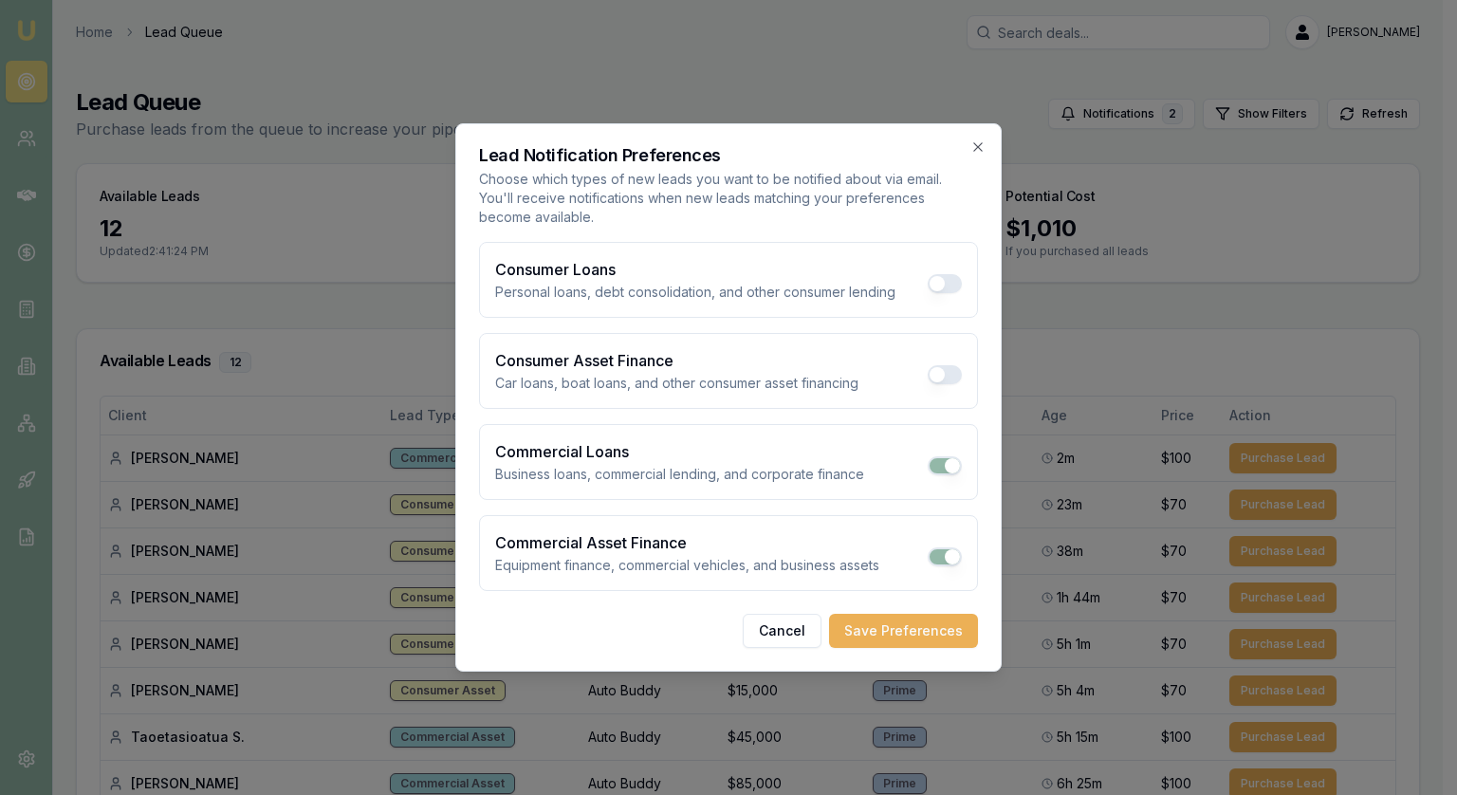
click at [942, 462] on button "Commercial Loans" at bounding box center [945, 465] width 34 height 19
checkbox input "false"
click at [937, 544] on div "Commercial Asset Finance Equipment finance, commercial vehicles, and business a…" at bounding box center [728, 553] width 499 height 76
click at [948, 565] on button "Commercial Asset Finance" at bounding box center [945, 556] width 34 height 19
checkbox input "false"
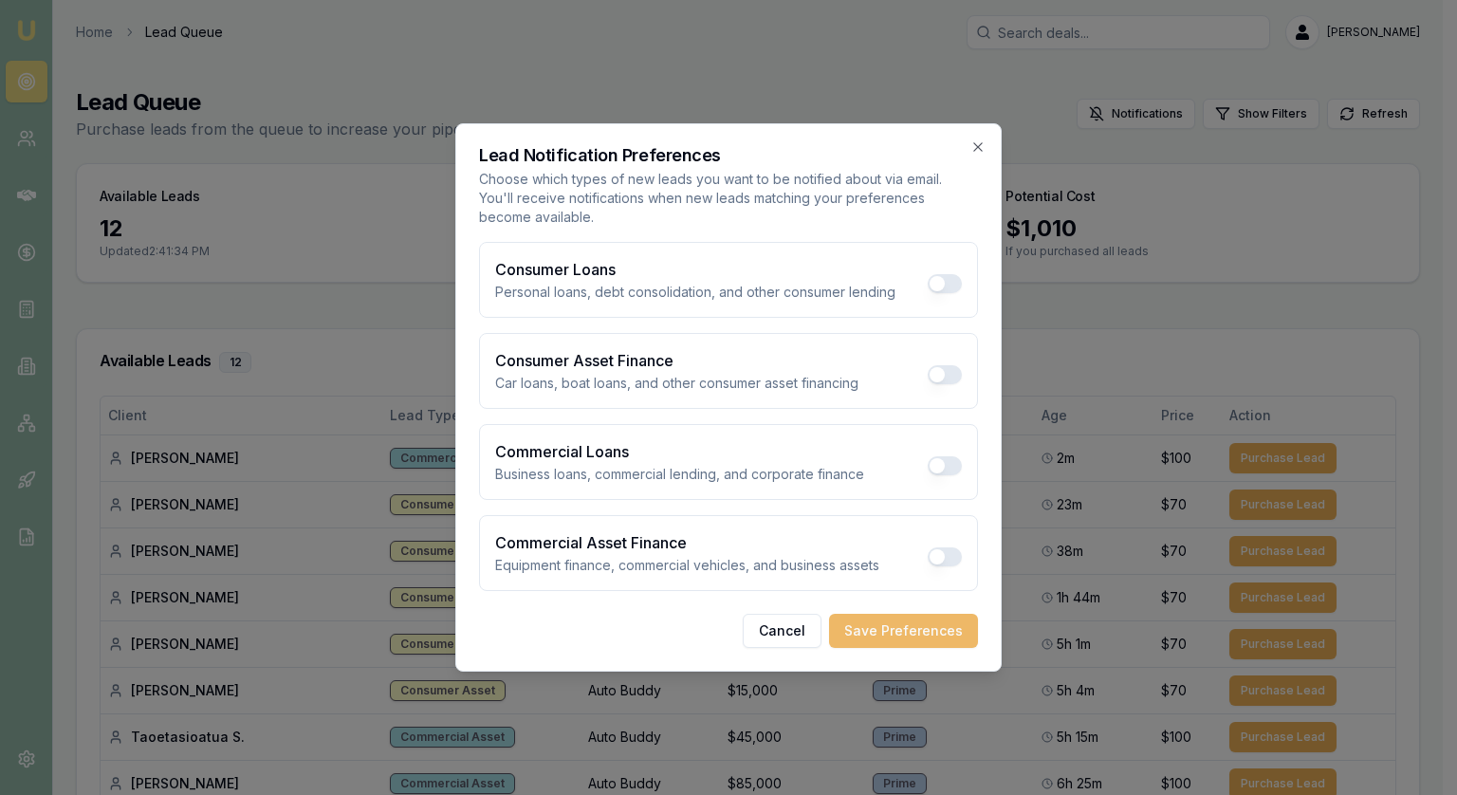
click at [885, 633] on button "Save Preferences" at bounding box center [903, 631] width 149 height 34
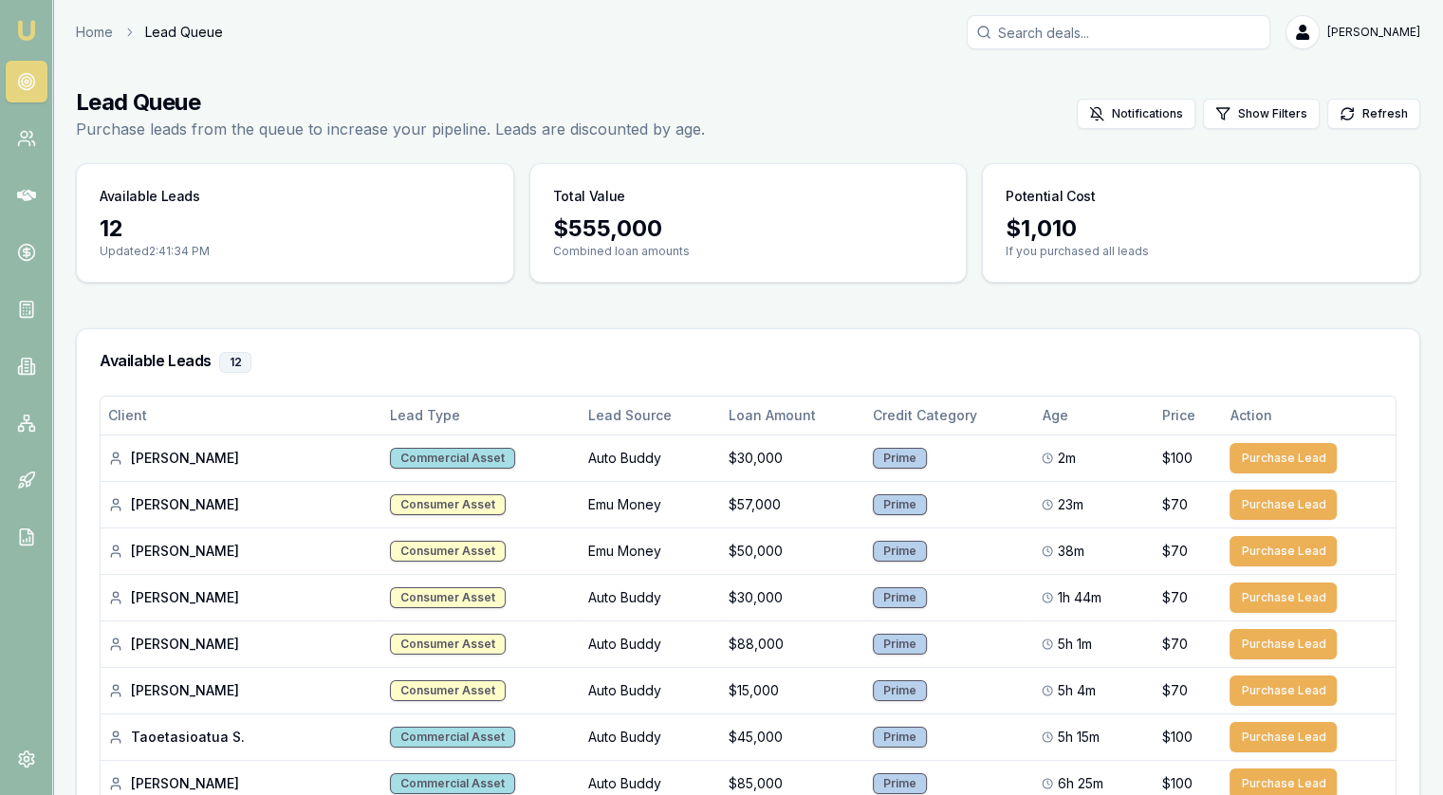
click at [38, 85] on link at bounding box center [27, 82] width 42 height 42
